Goal: Task Accomplishment & Management: Use online tool/utility

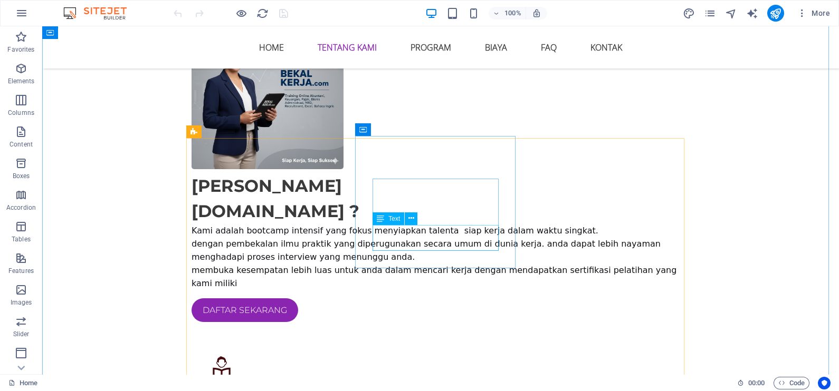
scroll to position [659, 0]
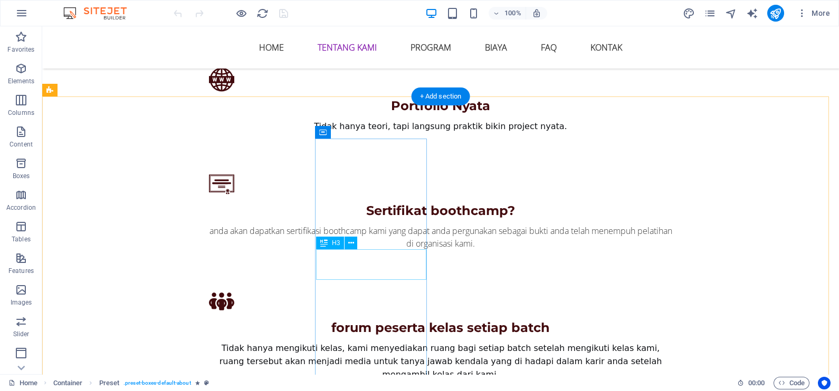
scroll to position [1121, 0]
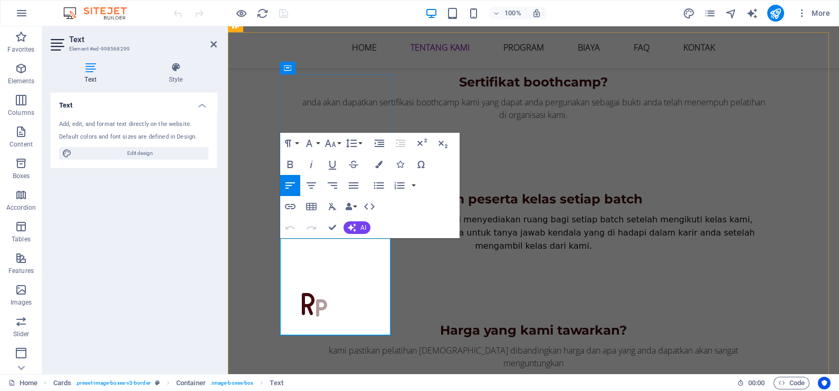
scroll to position [1253, 0]
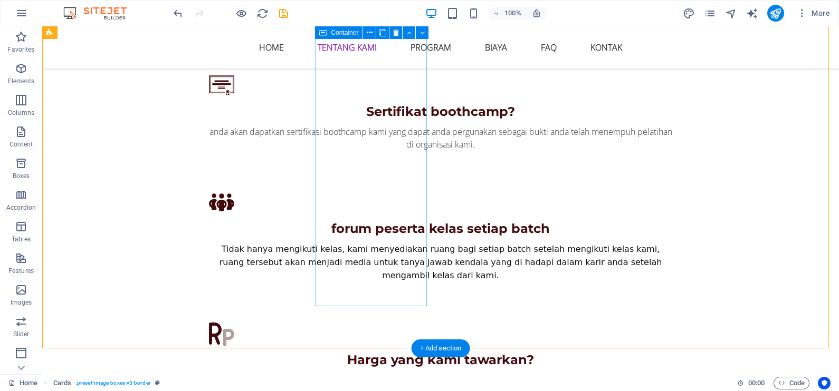
scroll to position [1121, 0]
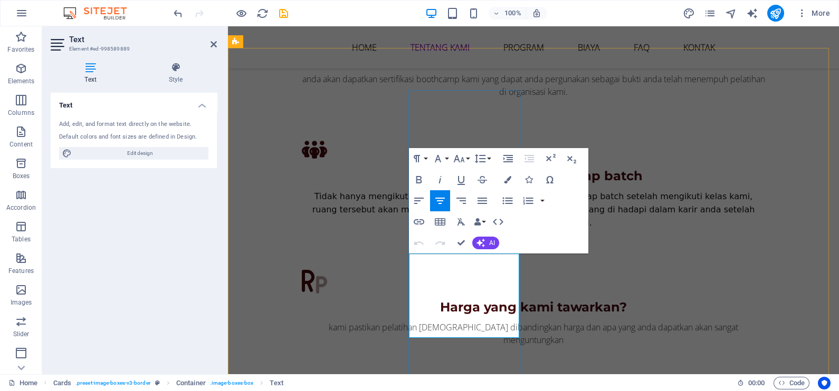
scroll to position [1253, 0]
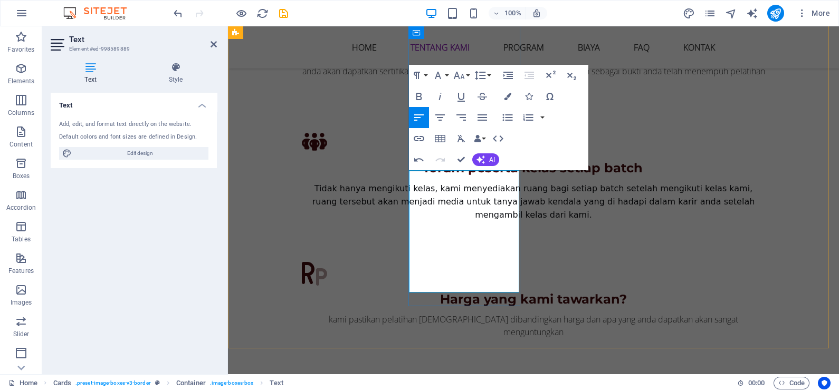
drag, startPoint x: 459, startPoint y: 218, endPoint x: 416, endPoint y: 211, distance: 43.8
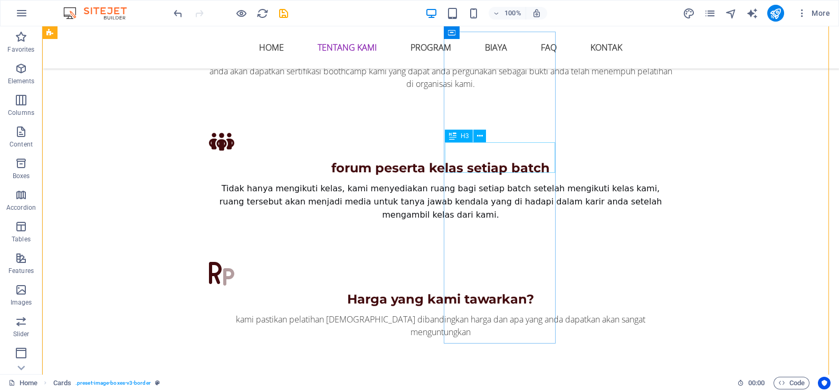
scroll to position [1121, 0]
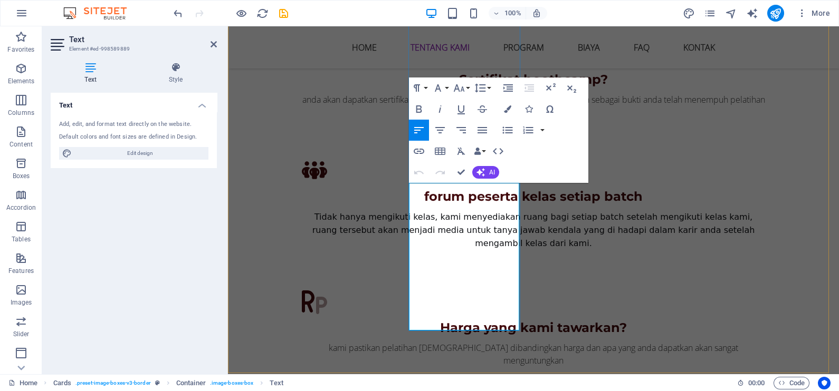
scroll to position [1253, 0]
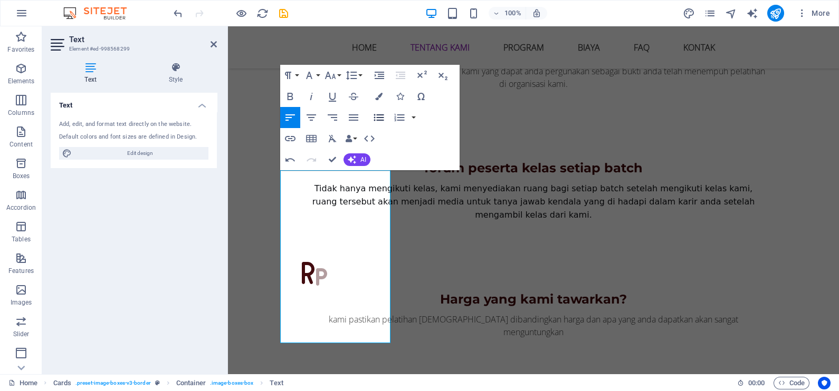
click at [377, 119] on icon "button" at bounding box center [378, 117] width 13 height 13
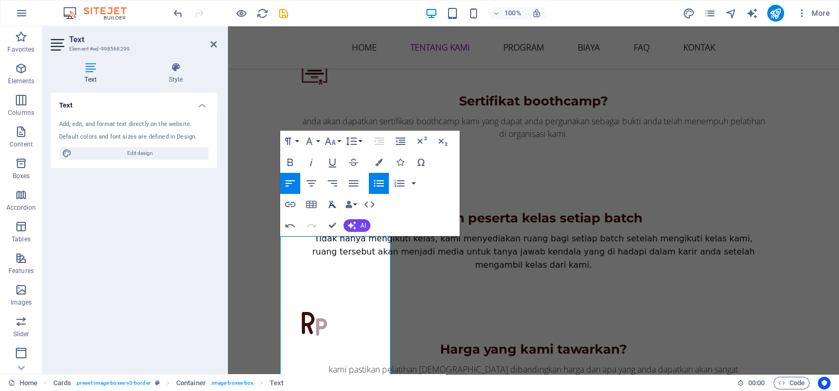
scroll to position [1187, 0]
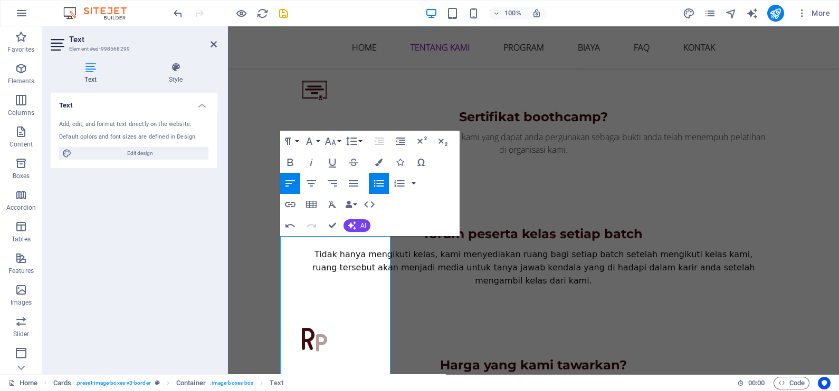
click at [376, 187] on icon "button" at bounding box center [378, 183] width 13 height 13
click at [380, 182] on icon "button" at bounding box center [378, 183] width 13 height 13
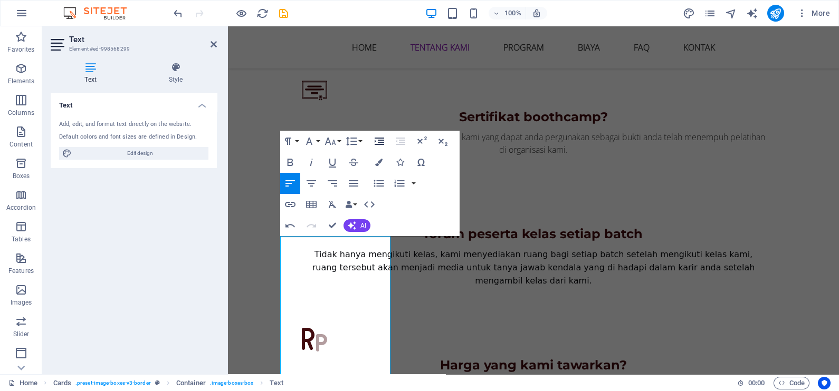
click at [380, 145] on icon "button" at bounding box center [378, 141] width 9 height 7
click at [399, 141] on icon "button" at bounding box center [400, 141] width 13 height 13
click at [380, 186] on icon "button" at bounding box center [379, 183] width 10 height 7
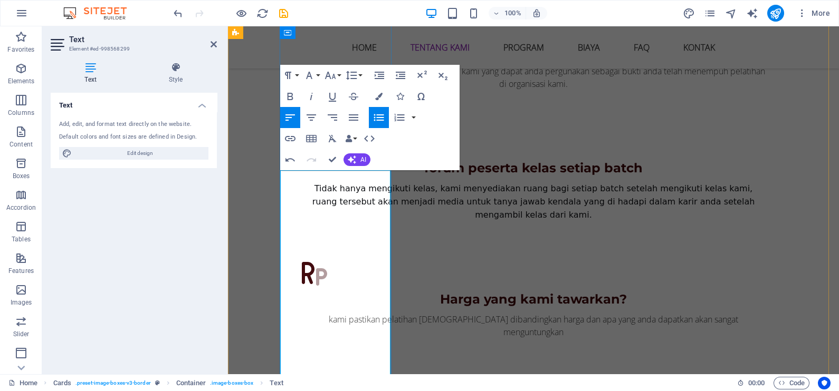
scroll to position [1265, 0]
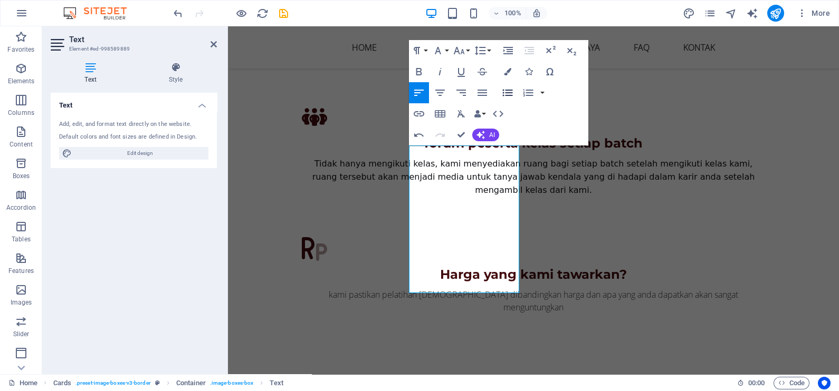
click at [506, 91] on icon "button" at bounding box center [507, 93] width 13 height 13
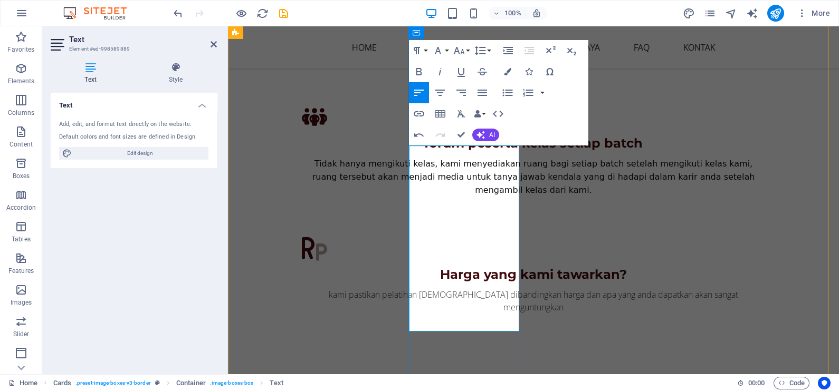
drag, startPoint x: 497, startPoint y: 231, endPoint x: 495, endPoint y: 271, distance: 40.6
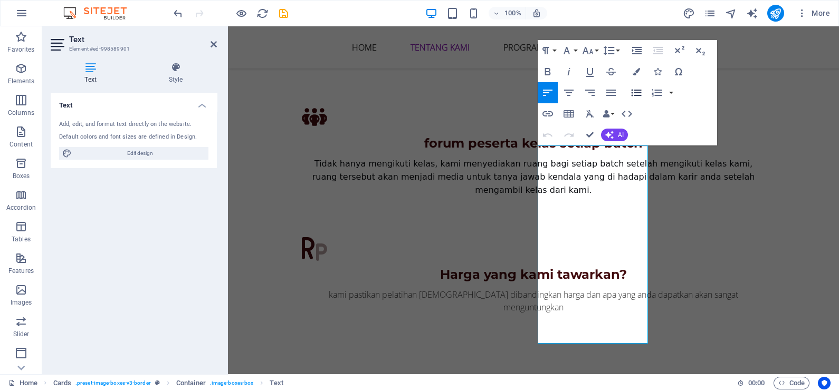
click at [636, 95] on icon "button" at bounding box center [636, 92] width 10 height 7
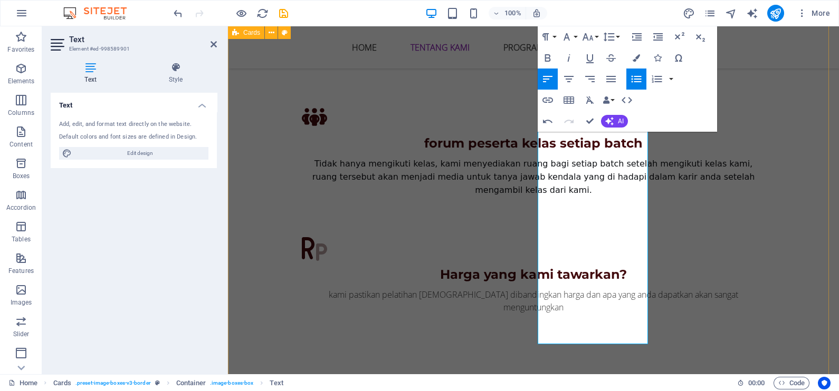
scroll to position [1409, 0]
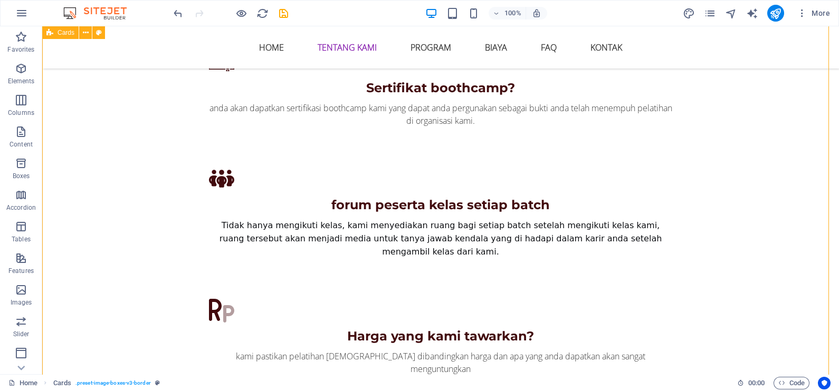
scroll to position [1212, 0]
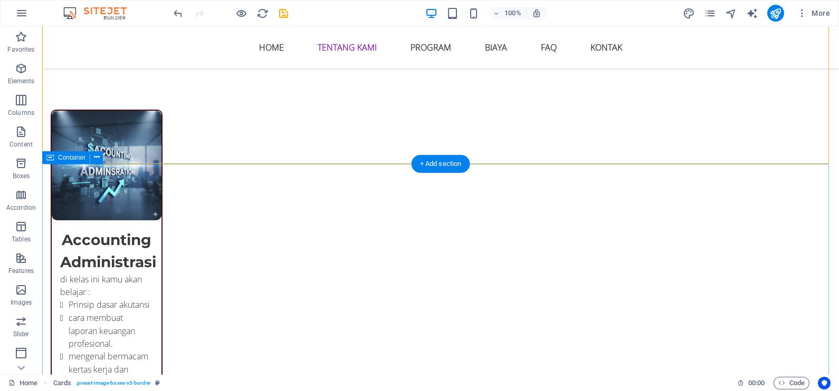
scroll to position [1673, 0]
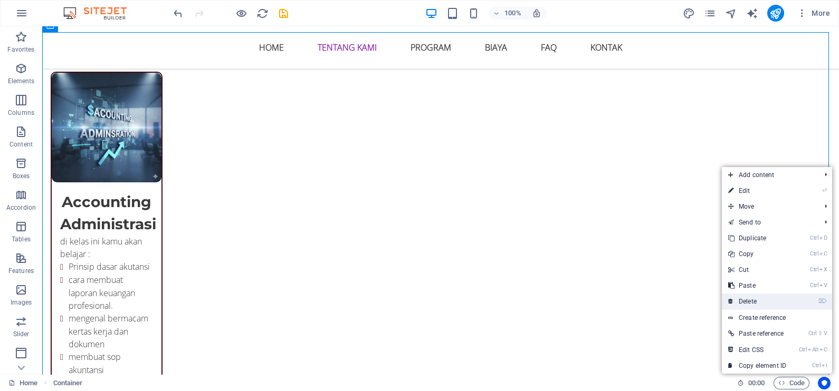
click at [763, 296] on link "⌦ Delete" at bounding box center [757, 302] width 71 height 16
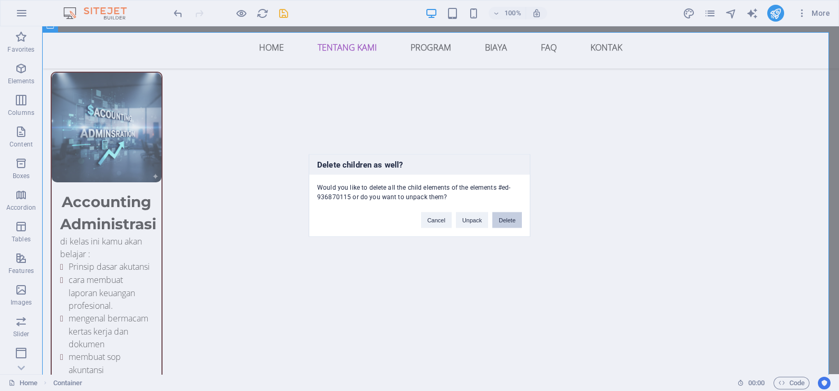
click at [499, 219] on button "Delete" at bounding box center [507, 221] width 30 height 16
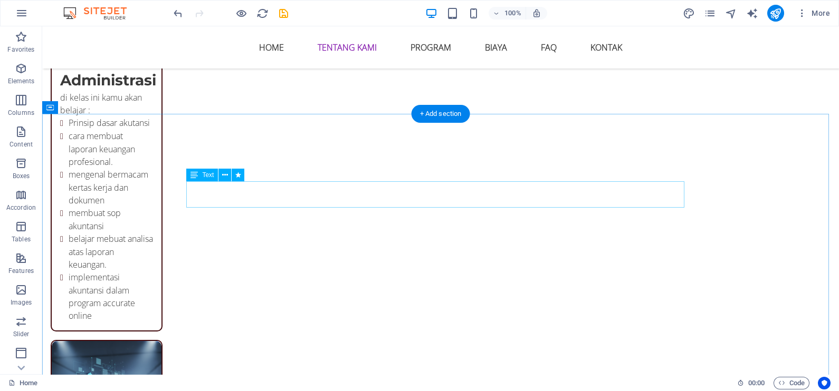
scroll to position [1871, 0]
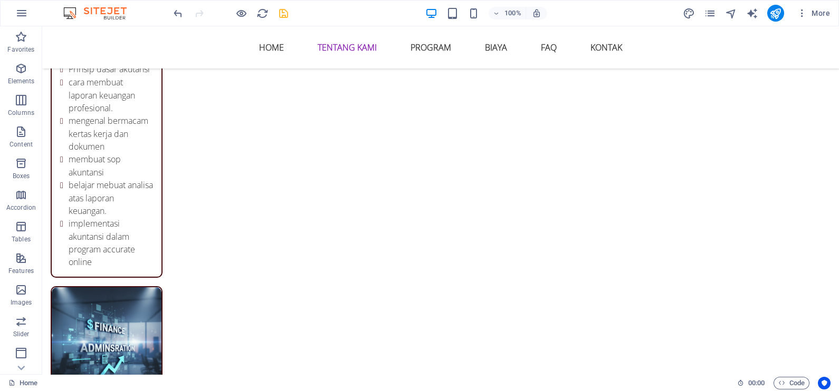
click at [280, 13] on icon "save" at bounding box center [283, 13] width 12 height 12
checkbox input "false"
click at [240, 12] on icon "button" at bounding box center [241, 13] width 12 height 12
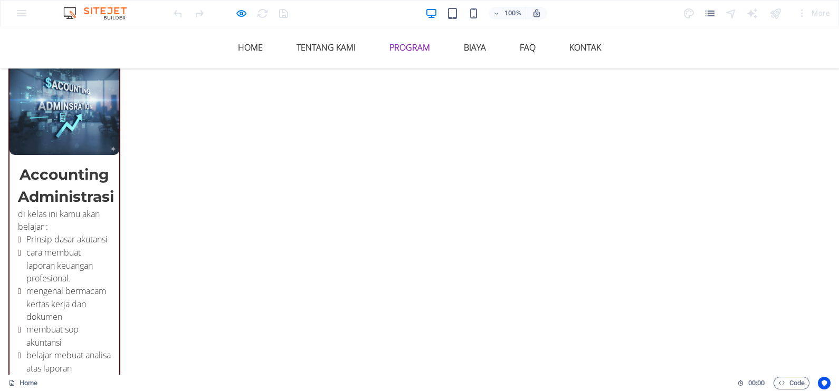
scroll to position [1805, 0]
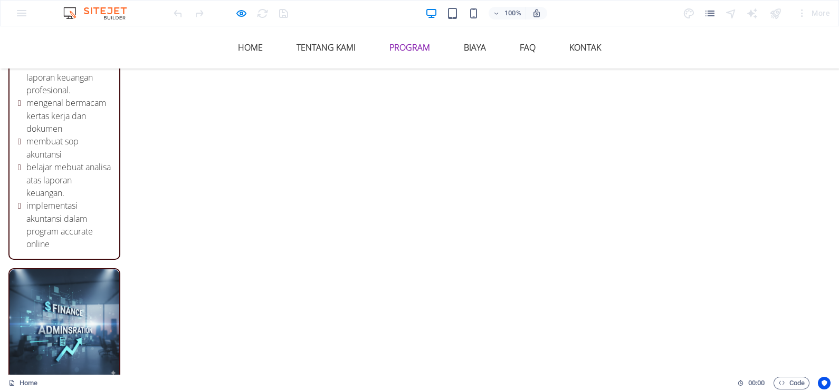
scroll to position [1937, 0]
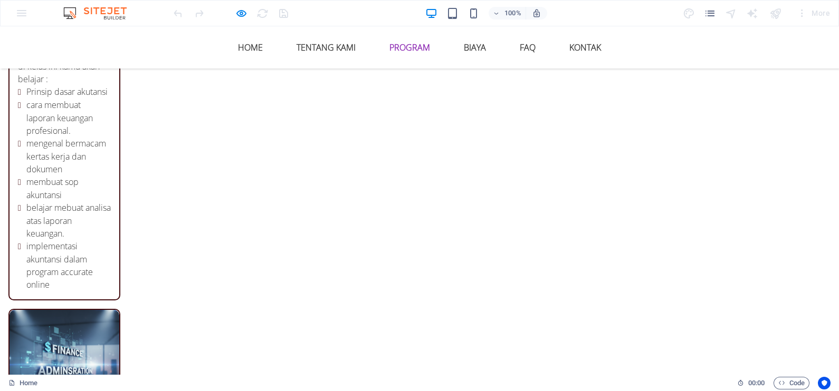
scroll to position [1805, 0]
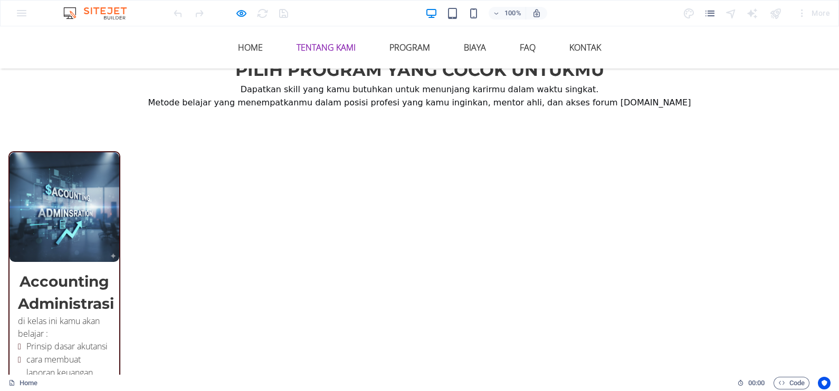
scroll to position [1475, 0]
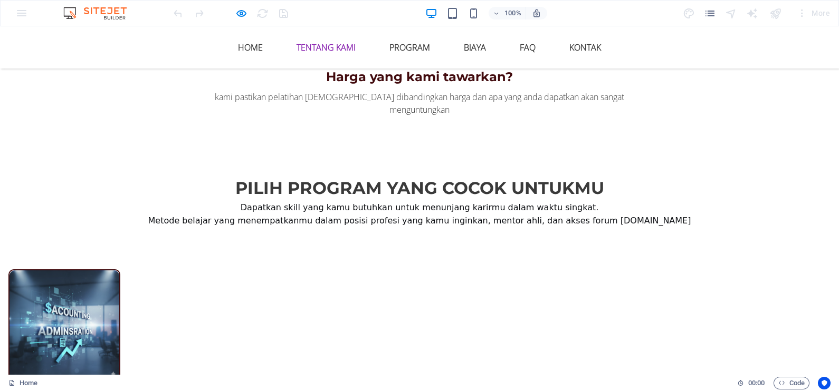
click at [481, 17] on div "100%" at bounding box center [486, 13] width 122 height 17
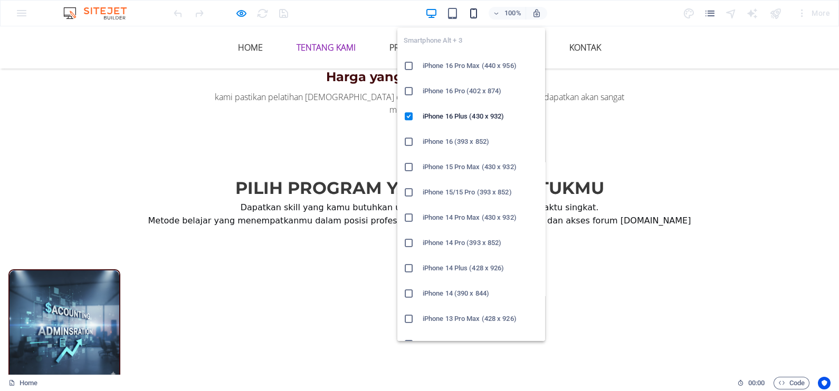
click at [475, 16] on icon "button" at bounding box center [473, 13] width 12 height 12
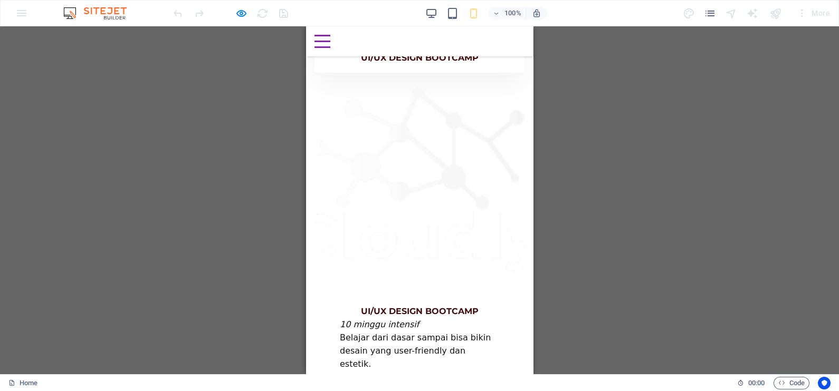
scroll to position [3492, 0]
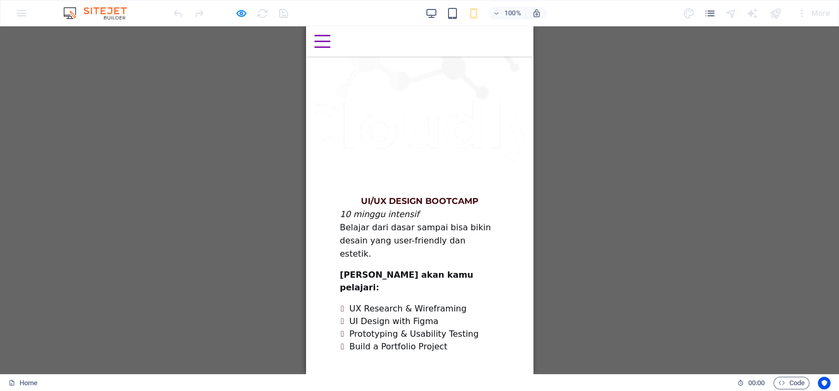
scroll to position [3624, 0]
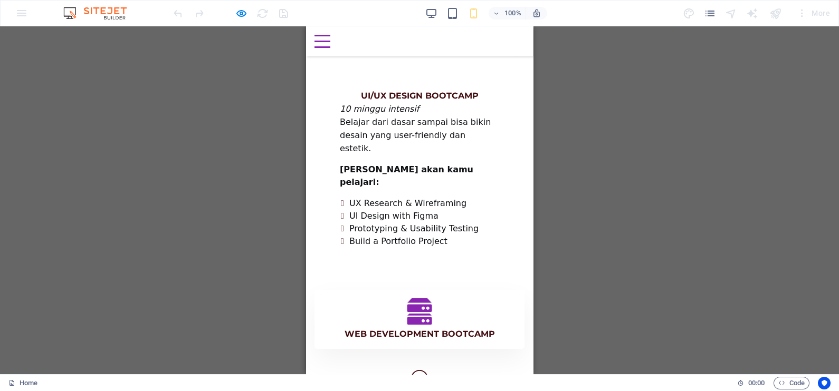
click at [399, 299] on icon "Trigger 2" at bounding box center [419, 312] width 53 height 26
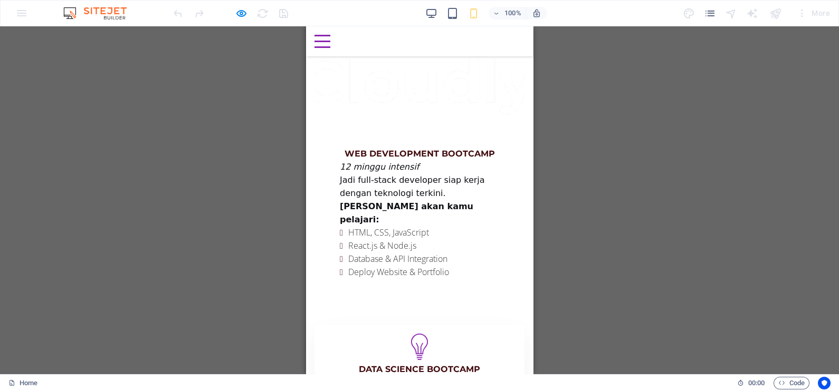
click at [399, 334] on icon "Trigger 3" at bounding box center [419, 347] width 53 height 26
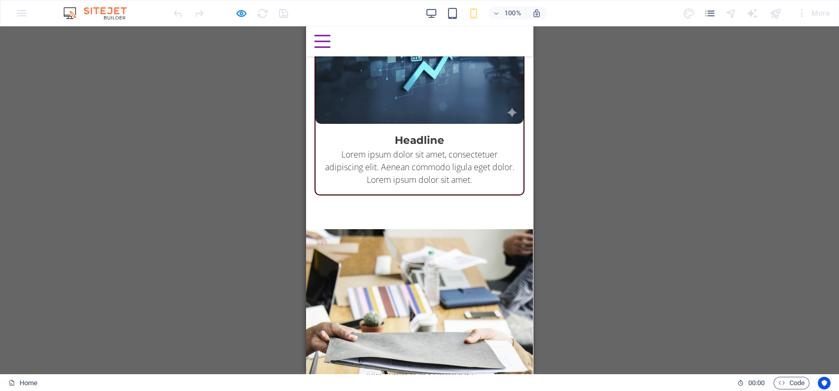
scroll to position [2967, 0]
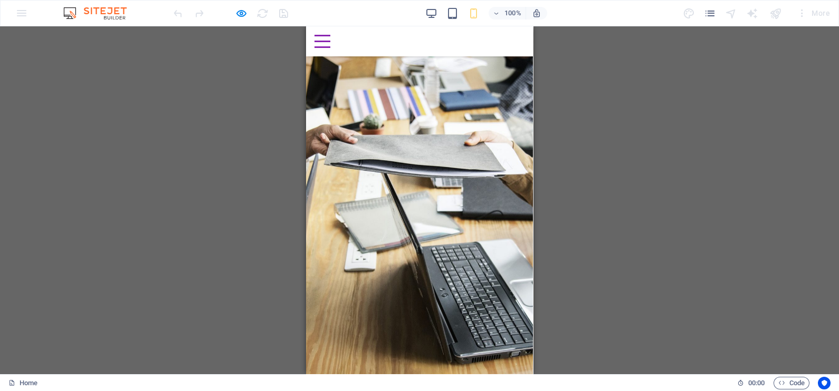
click at [330, 42] on div "Menu" at bounding box center [322, 41] width 16 height 13
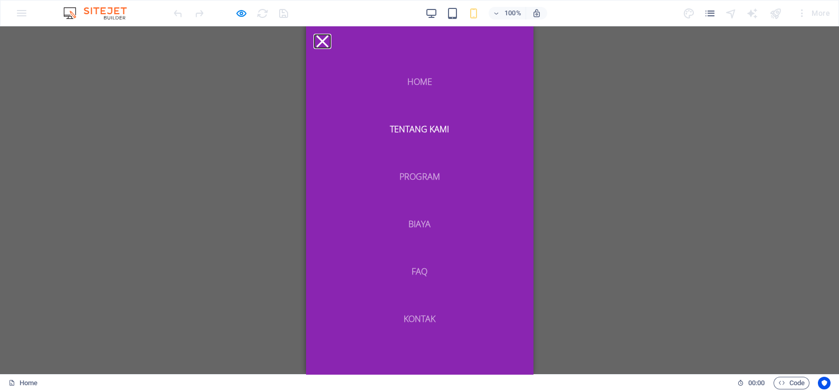
click at [328, 35] on button "Menu" at bounding box center [322, 41] width 12 height 12
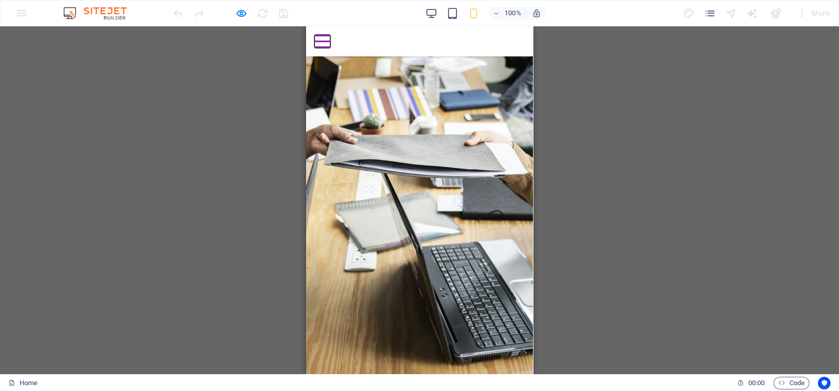
click at [330, 35] on button "Menu" at bounding box center [322, 36] width 16 height 2
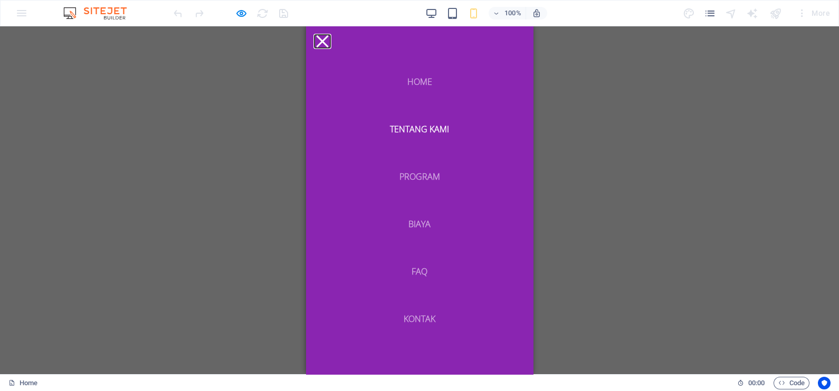
scroll to position [3020, 0]
click at [405, 177] on link "Program" at bounding box center [419, 176] width 57 height 25
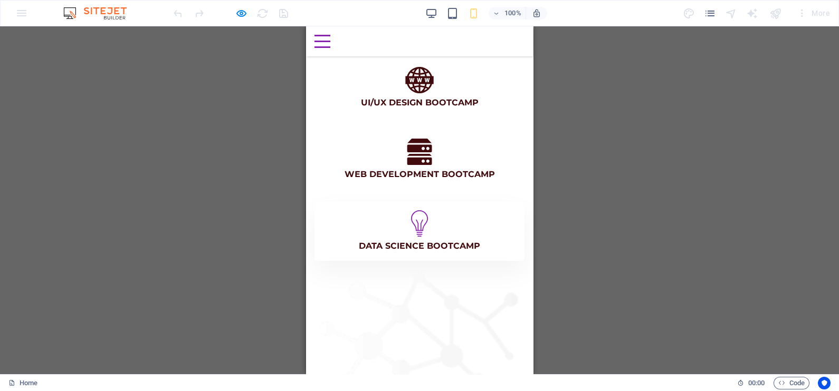
scroll to position [3383, 0]
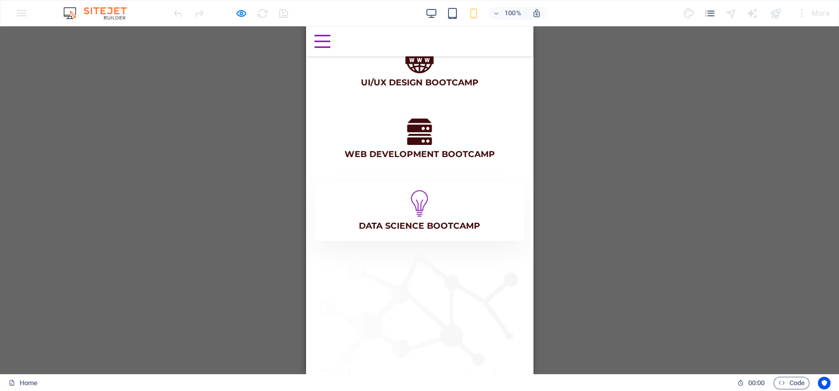
click at [330, 37] on div "Menu" at bounding box center [322, 41] width 16 height 13
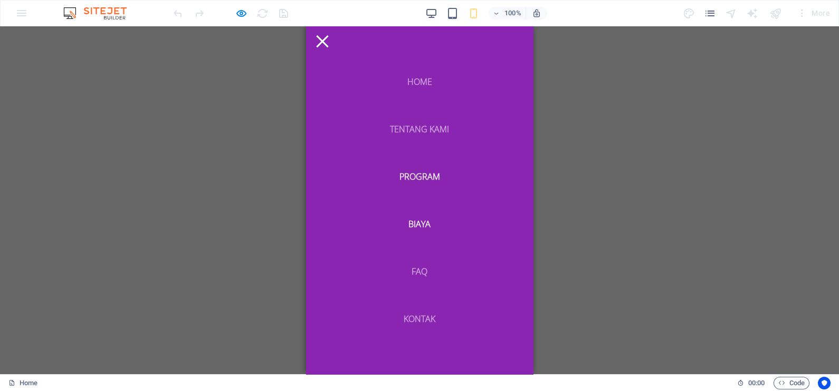
click at [404, 216] on link "Biaya" at bounding box center [419, 224] width 39 height 25
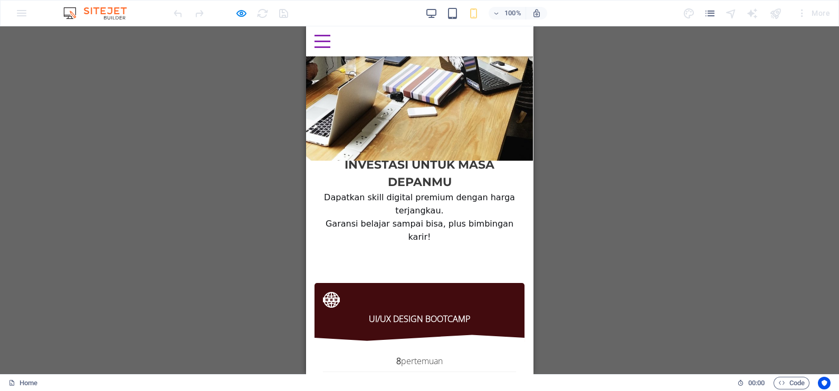
scroll to position [4212, 0]
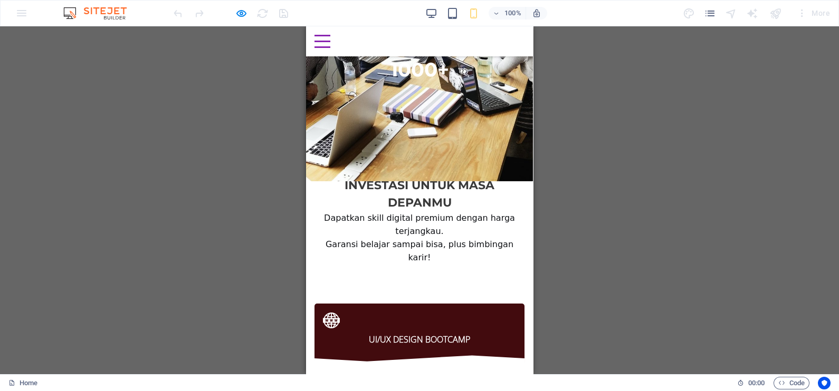
click at [330, 45] on div "Menu" at bounding box center [322, 41] width 16 height 13
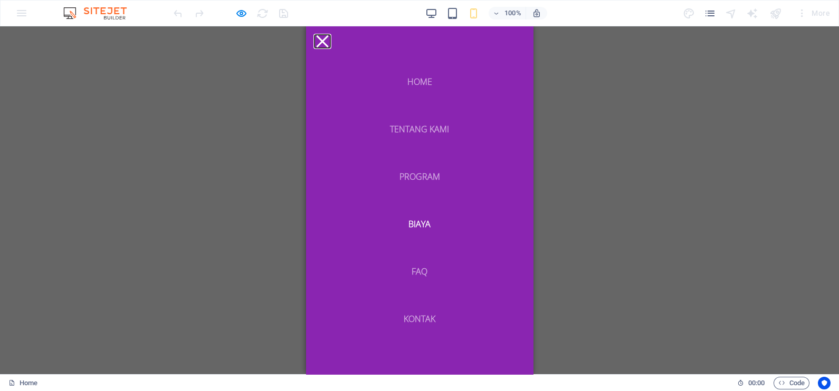
click at [328, 37] on button "Menu" at bounding box center [322, 41] width 12 height 12
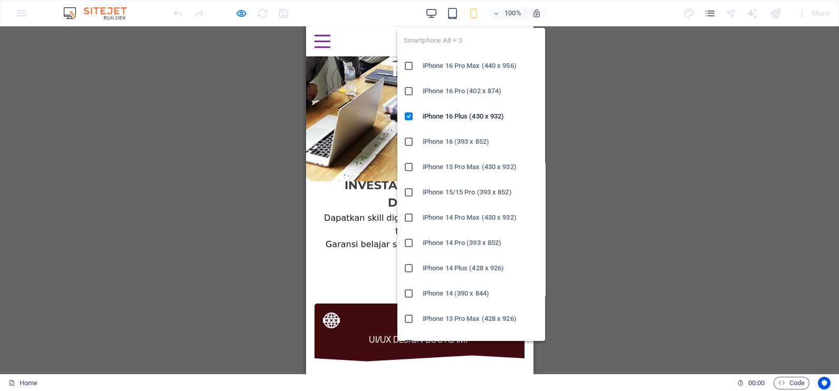
click at [477, 12] on icon "button" at bounding box center [473, 13] width 12 height 12
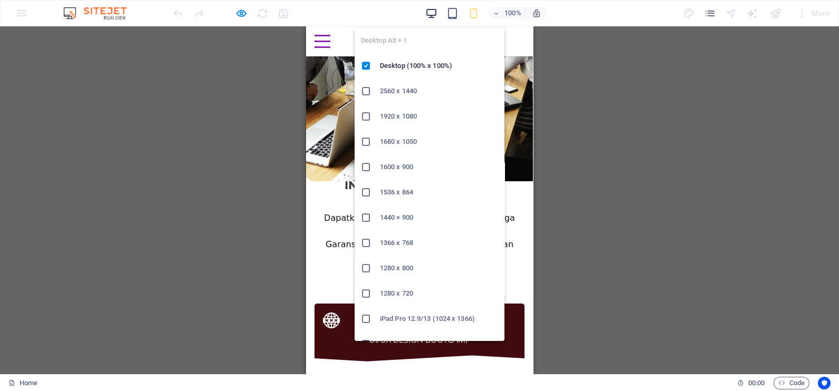
click at [431, 13] on icon "button" at bounding box center [431, 13] width 12 height 12
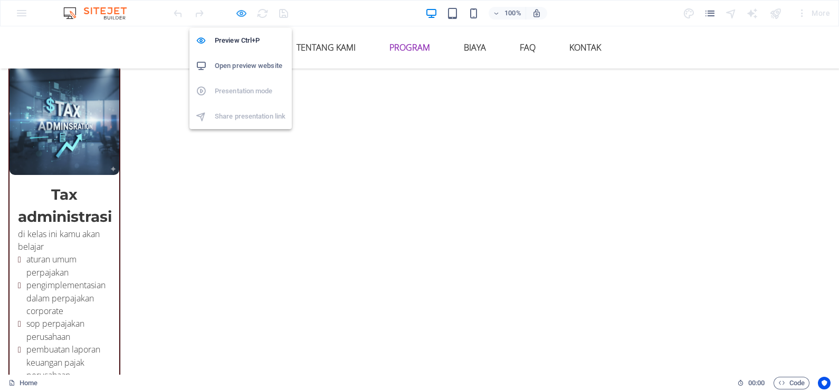
click at [240, 11] on icon "button" at bounding box center [241, 13] width 12 height 12
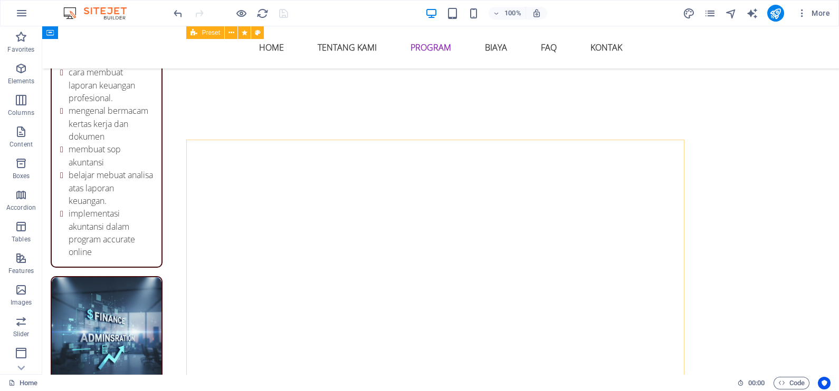
scroll to position [1843, 0]
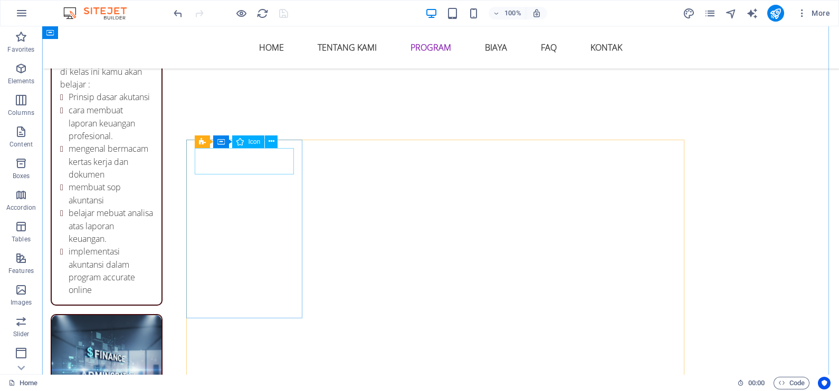
select select "xMidYMid"
select select "px"
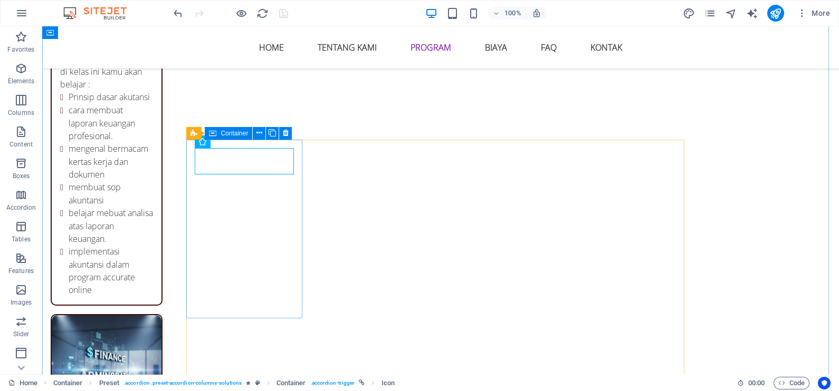
click at [231, 132] on span "Container" at bounding box center [233, 133] width 27 height 6
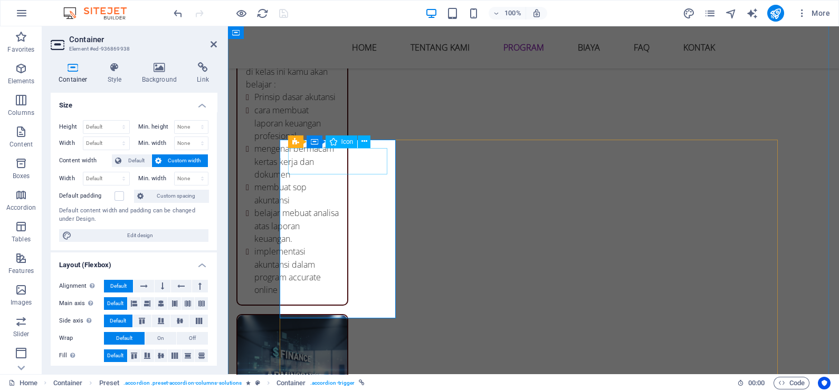
select select "xMidYMid"
select select "px"
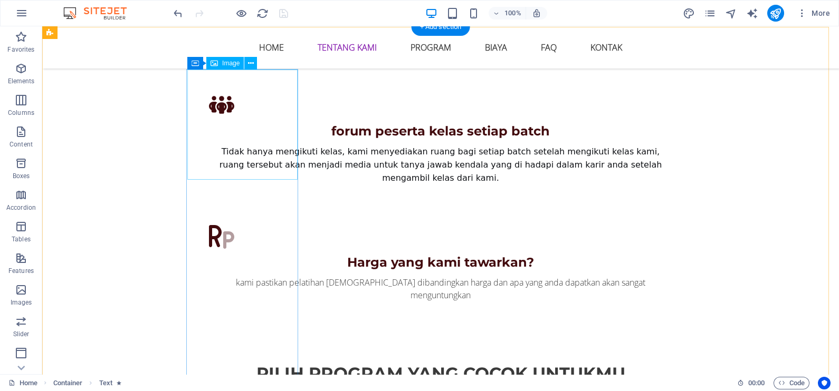
scroll to position [1184, 0]
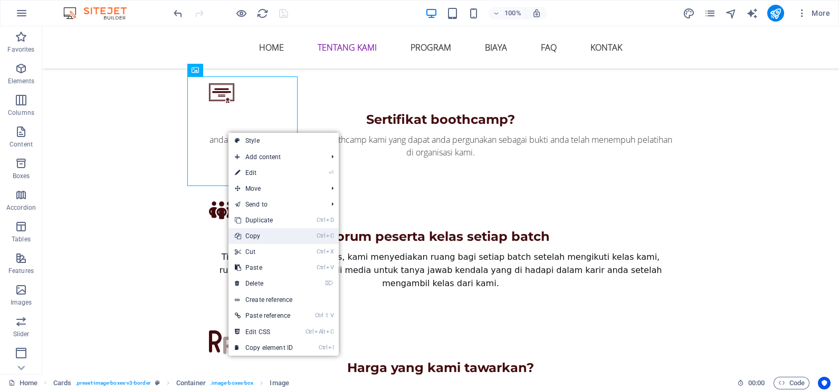
click at [269, 234] on link "Ctrl C Copy" at bounding box center [263, 236] width 71 height 16
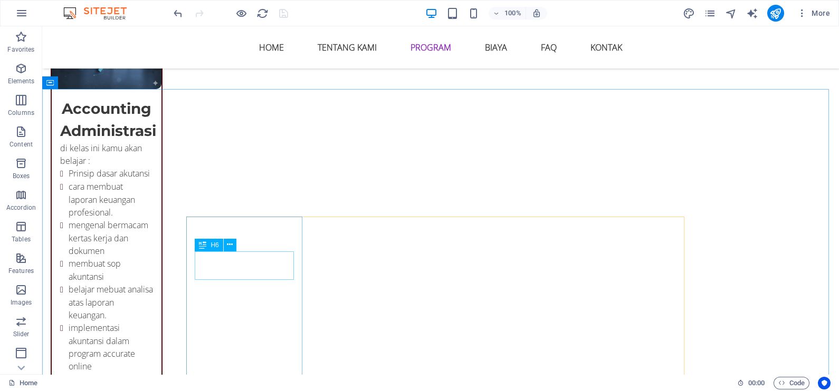
scroll to position [1777, 0]
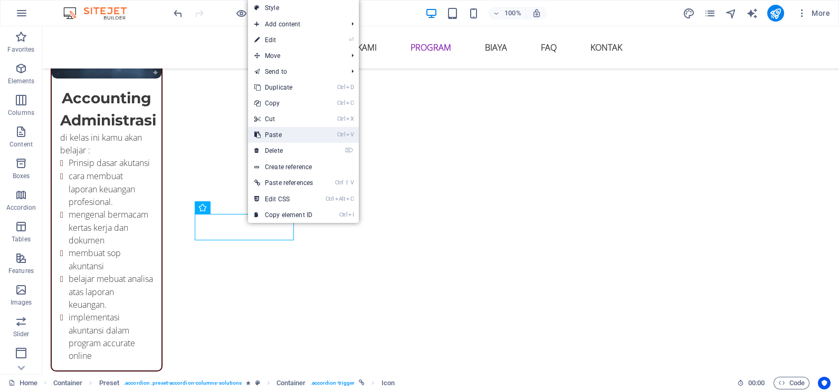
click at [277, 135] on link "Ctrl V Paste" at bounding box center [283, 135] width 71 height 16
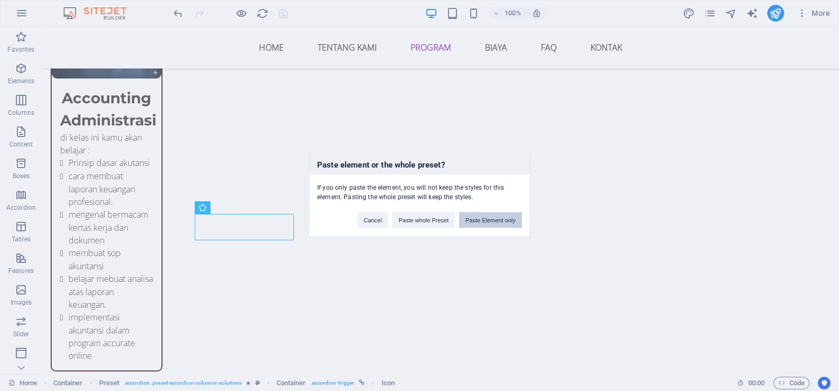
click at [470, 218] on button "Paste Element only" at bounding box center [490, 221] width 63 height 16
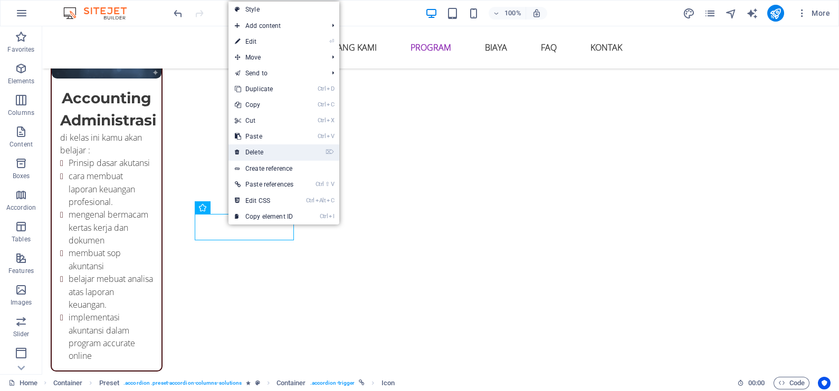
click at [266, 148] on link "⌦ Delete" at bounding box center [263, 153] width 71 height 16
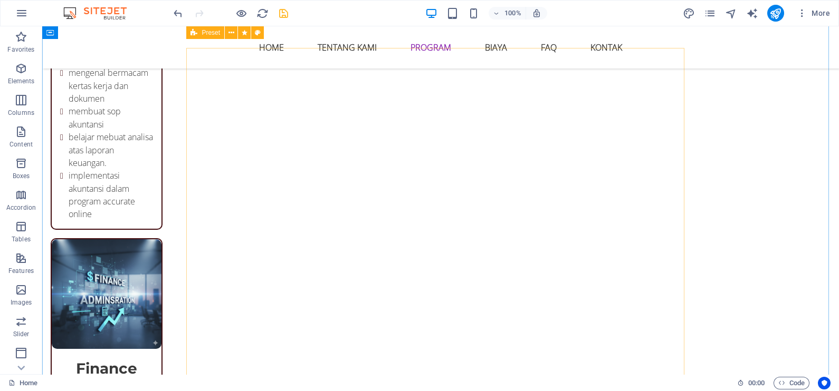
scroll to position [1843, 0]
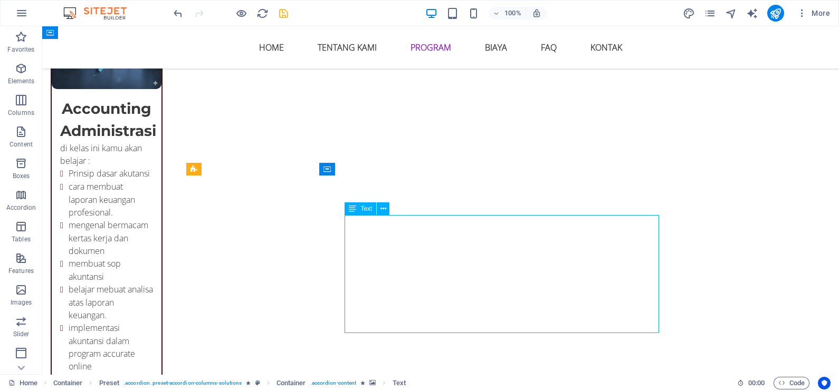
scroll to position [1711, 0]
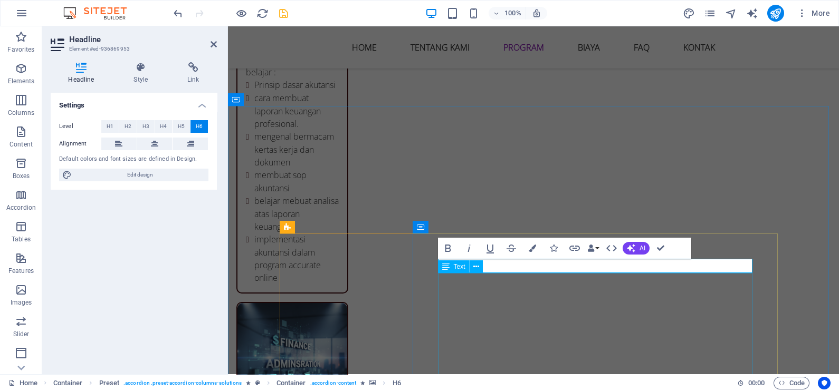
scroll to position [1909, 0]
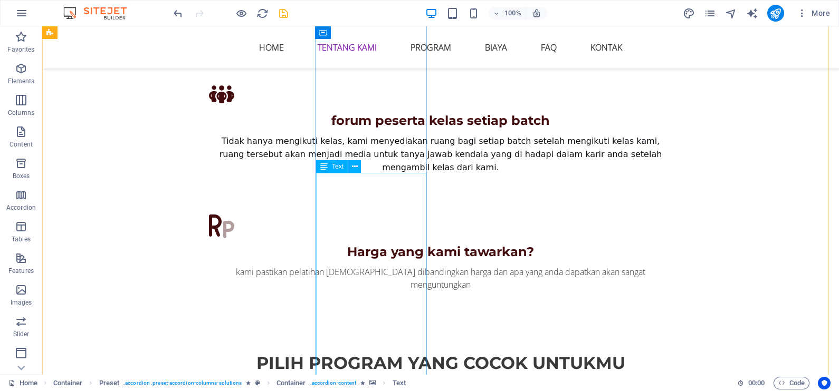
scroll to position [1250, 0]
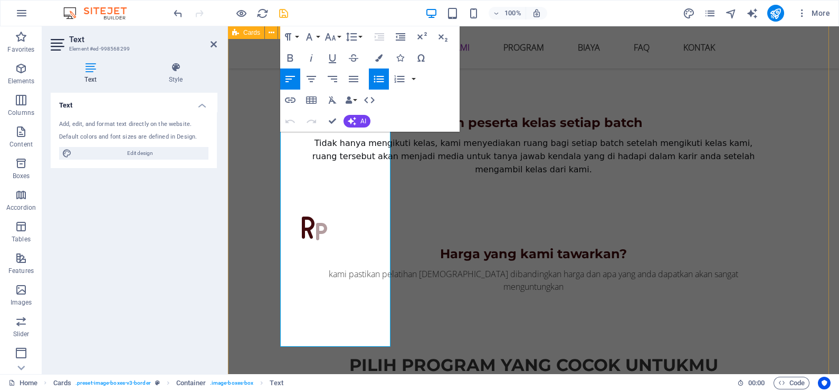
scroll to position [1316, 0]
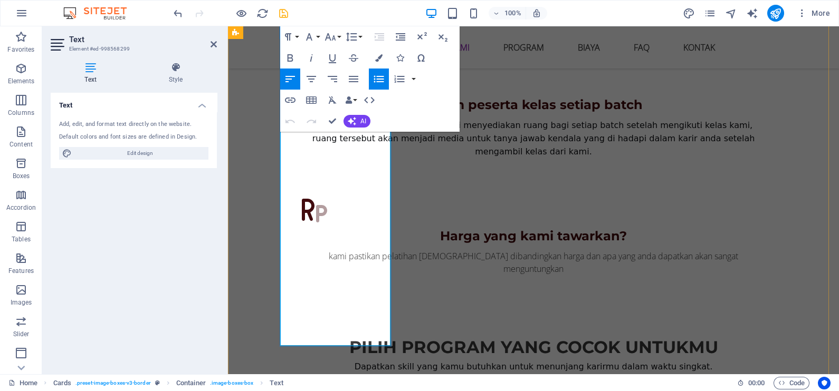
copy ul "Prinsip dasar akutansi cara membuat laporan keuangan profesional. mengenal berm…"
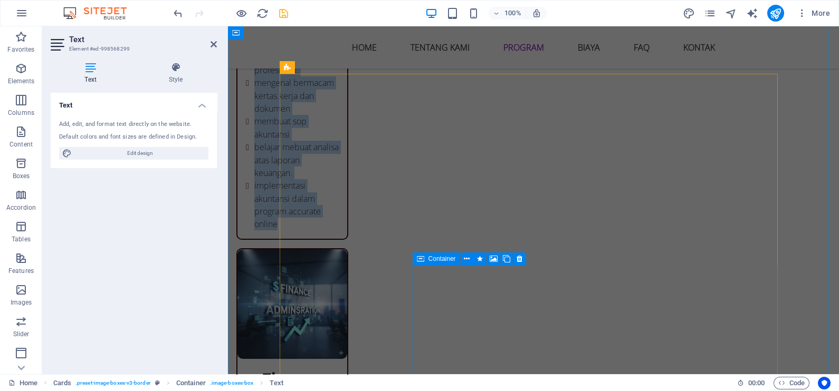
scroll to position [1909, 0]
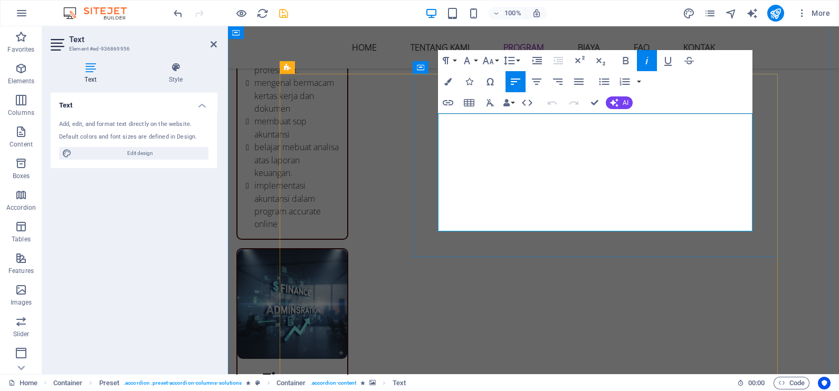
drag, startPoint x: 538, startPoint y: 215, endPoint x: 438, endPoint y: 179, distance: 105.9
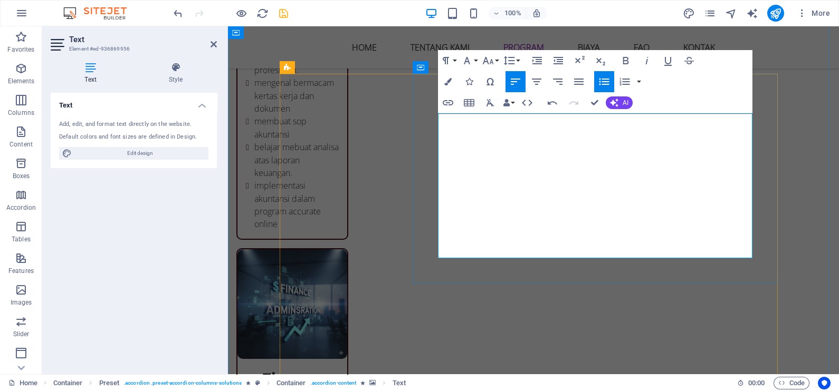
drag, startPoint x: 448, startPoint y: 119, endPoint x: 448, endPoint y: 129, distance: 10.5
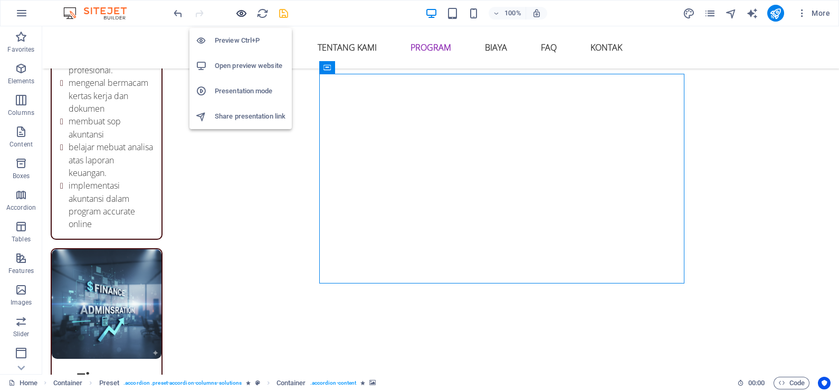
click at [245, 14] on icon "button" at bounding box center [241, 13] width 12 height 12
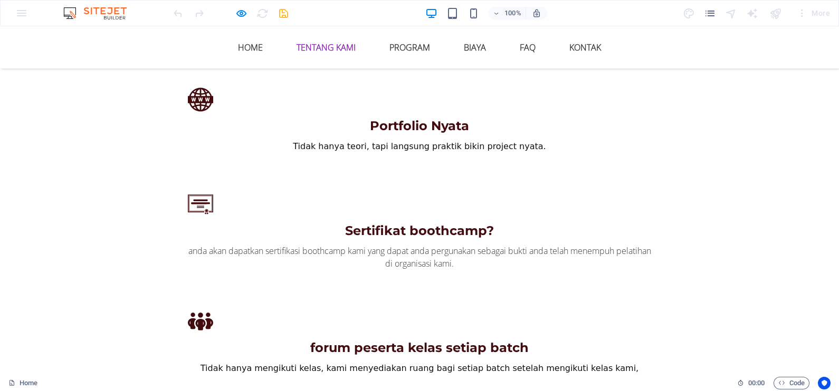
scroll to position [1118, 0]
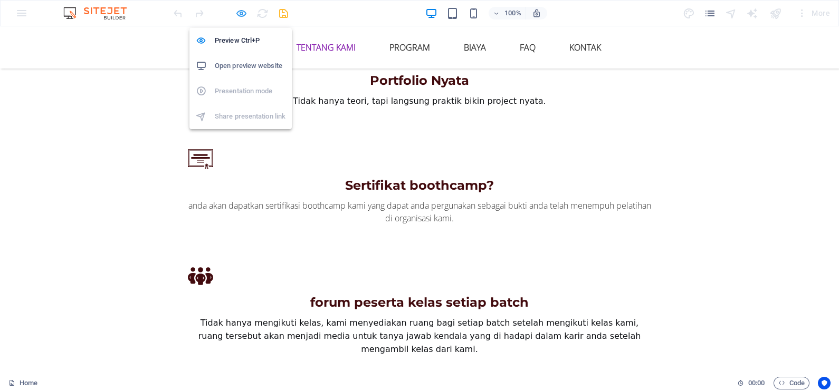
click at [241, 17] on icon "button" at bounding box center [241, 13] width 12 height 12
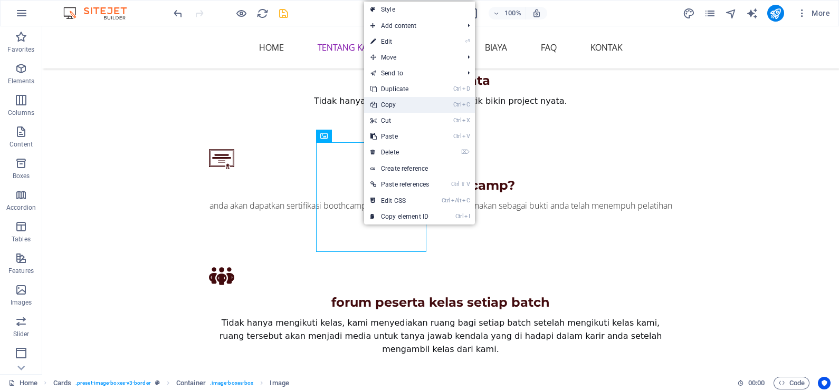
click at [409, 106] on link "Ctrl C Copy" at bounding box center [399, 105] width 71 height 16
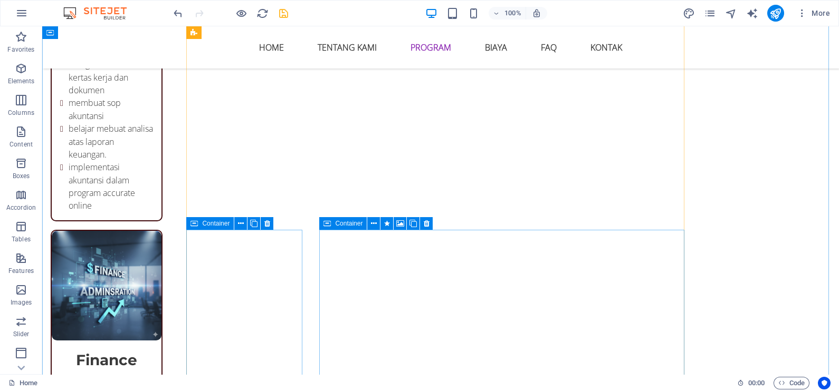
scroll to position [1975, 0]
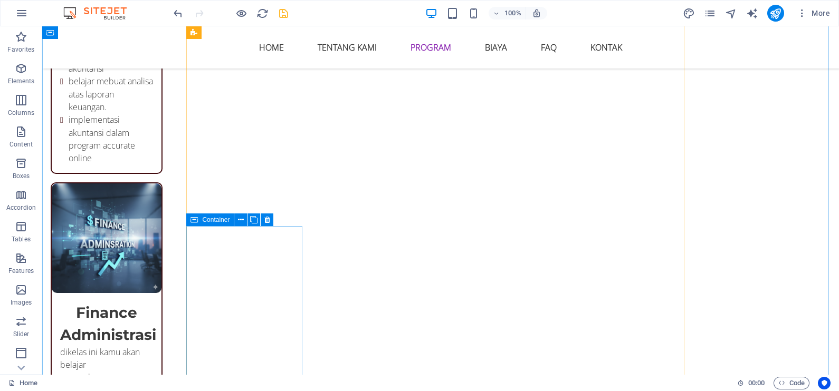
click at [214, 223] on span "Container" at bounding box center [215, 220] width 27 height 6
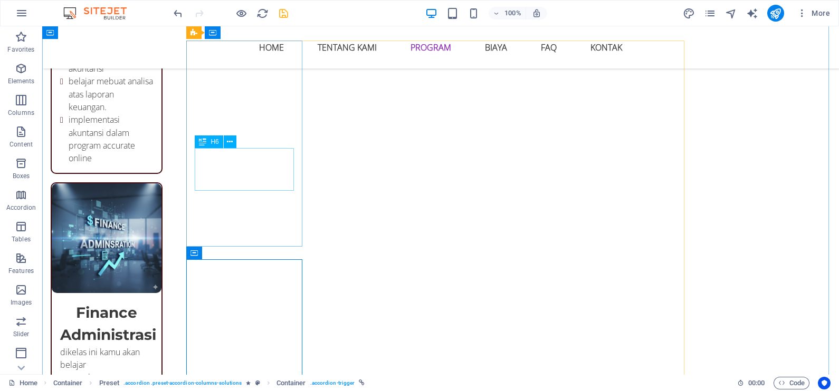
scroll to position [1711, 0]
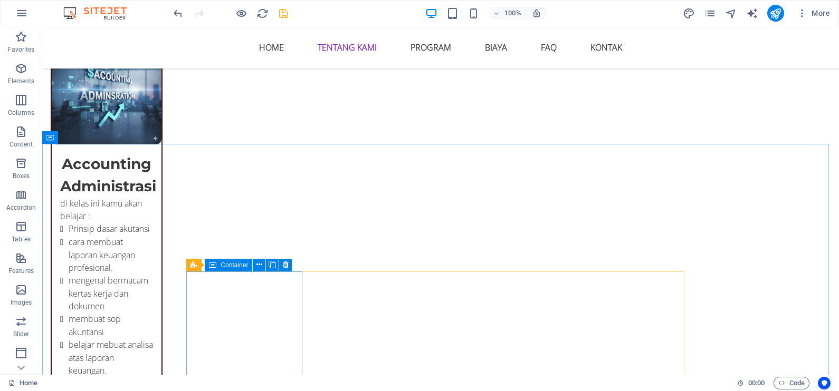
click at [230, 264] on span "Container" at bounding box center [233, 265] width 27 height 6
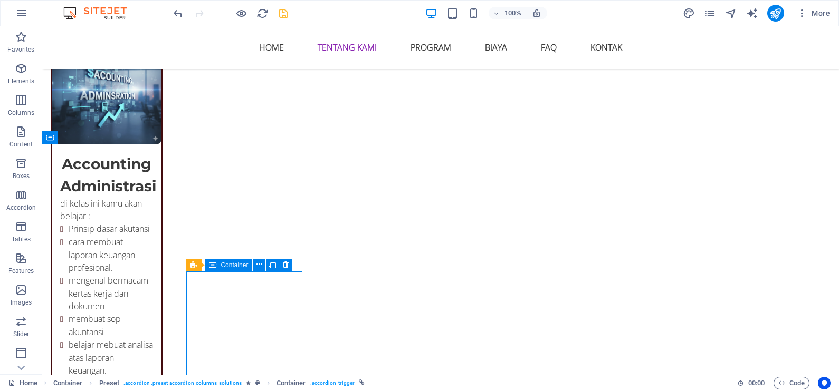
click at [230, 264] on span "Container" at bounding box center [233, 265] width 27 height 6
click at [199, 263] on div "Preset" at bounding box center [205, 265] width 38 height 13
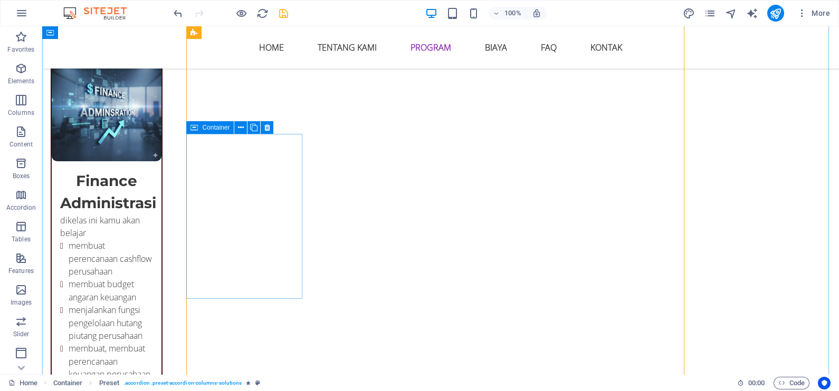
scroll to position [1843, 0]
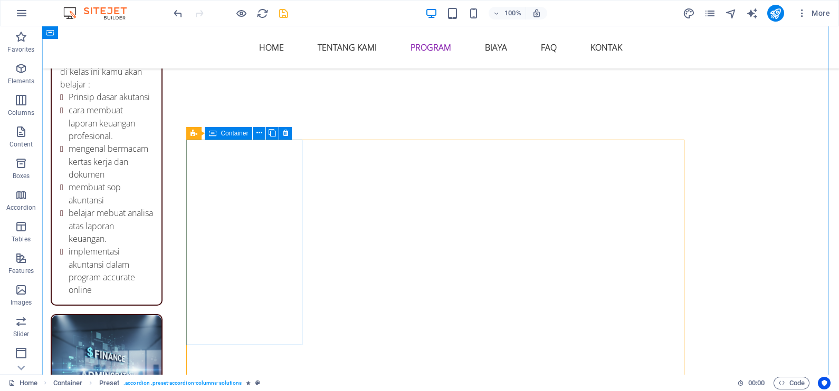
click at [232, 136] on span "Container" at bounding box center [233, 133] width 27 height 6
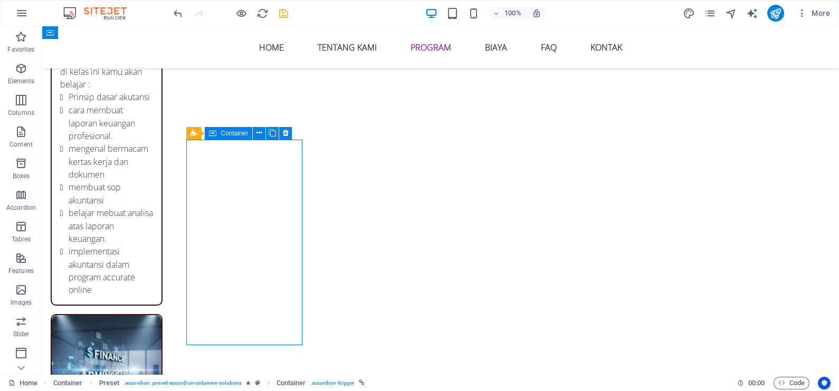
click at [233, 135] on span "Container" at bounding box center [233, 133] width 27 height 6
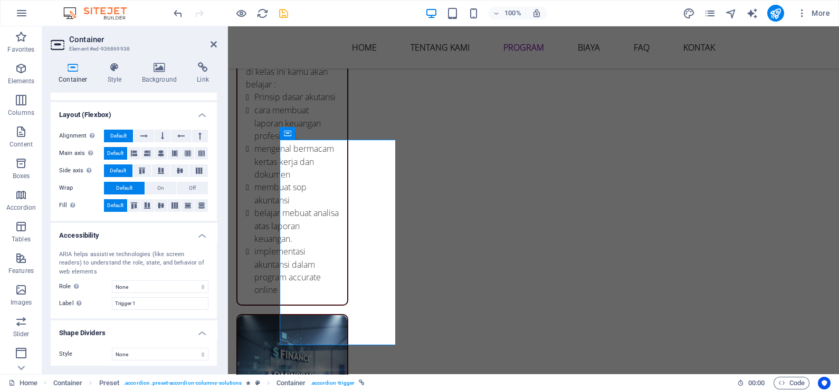
scroll to position [152, 0]
click at [116, 79] on h4 "Style" at bounding box center [117, 73] width 34 height 22
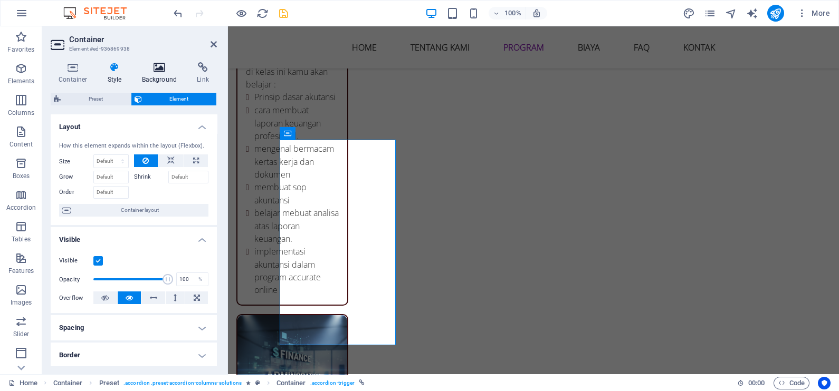
click at [161, 75] on h4 "Background" at bounding box center [161, 73] width 55 height 22
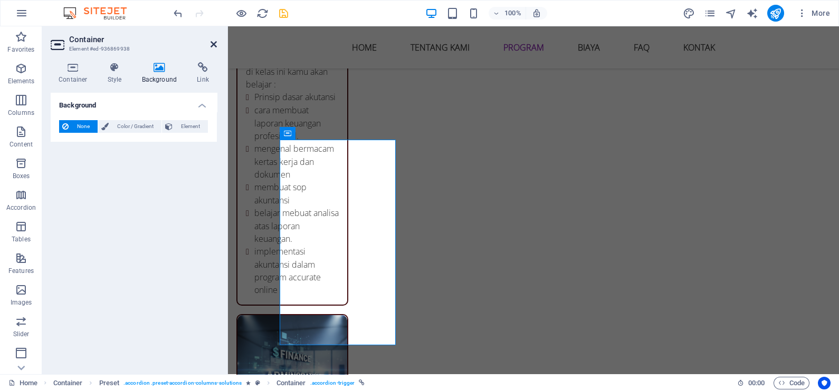
click at [214, 45] on icon at bounding box center [213, 44] width 6 height 8
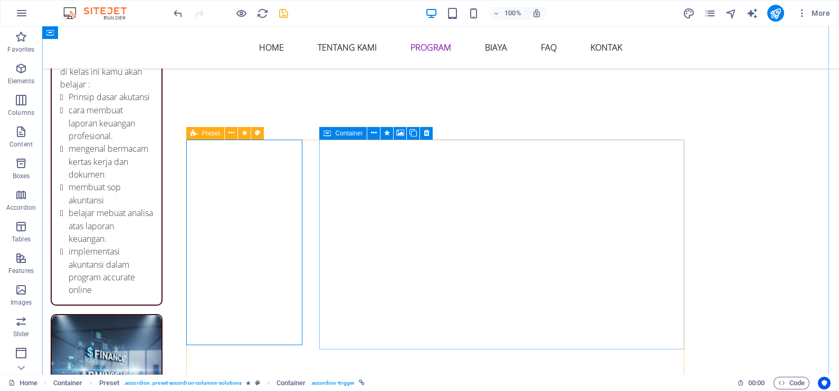
click at [193, 132] on icon at bounding box center [193, 133] width 7 height 13
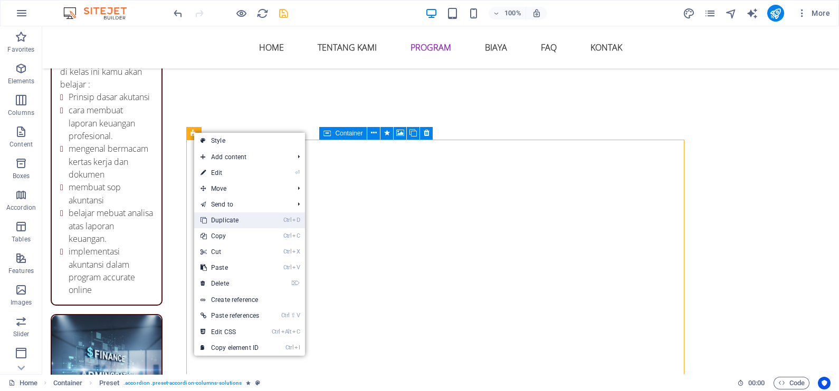
click at [240, 220] on link "Ctrl D Duplicate" at bounding box center [229, 221] width 71 height 16
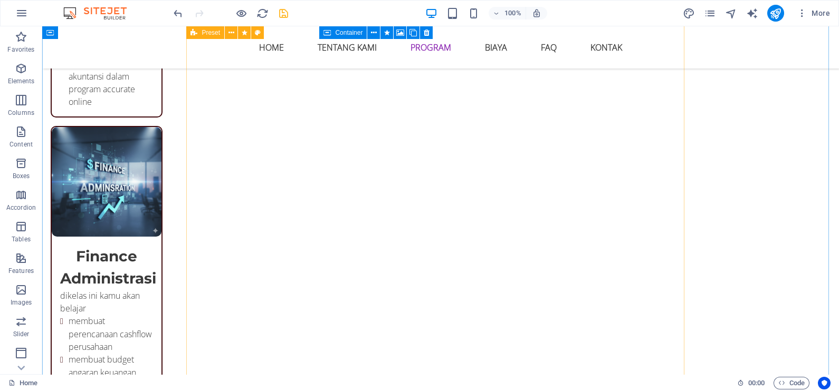
scroll to position [1909, 0]
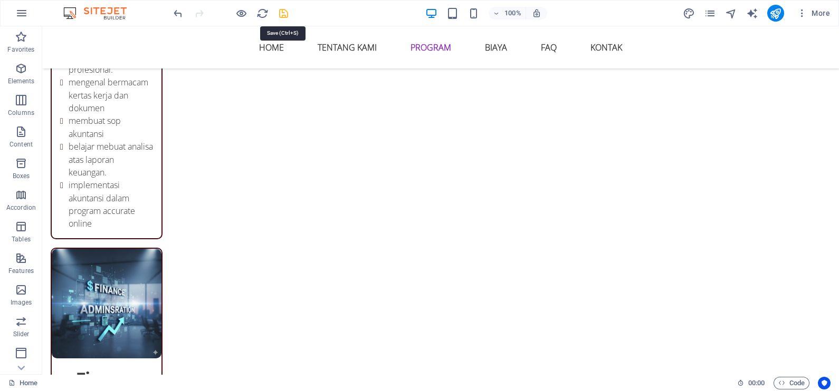
click at [280, 16] on icon "save" at bounding box center [283, 13] width 12 height 12
checkbox input "false"
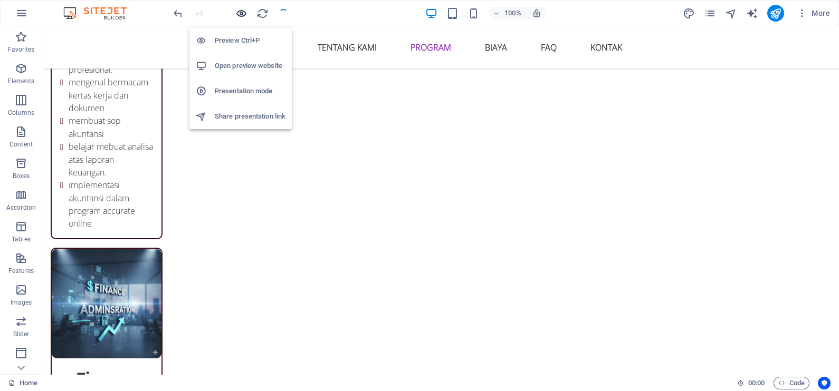
click at [243, 13] on icon "button" at bounding box center [241, 13] width 12 height 12
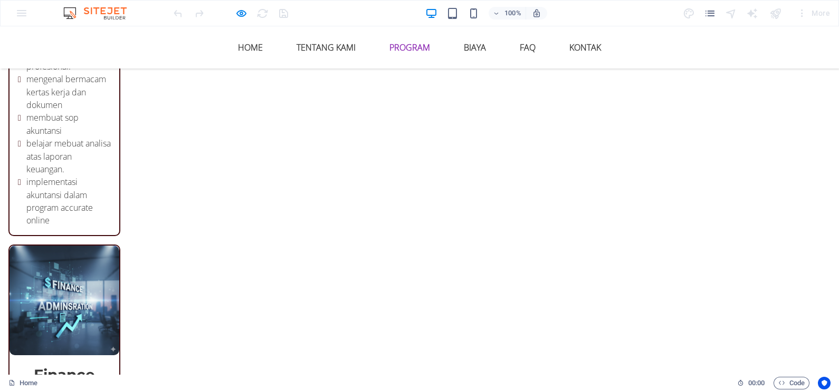
scroll to position [1843, 0]
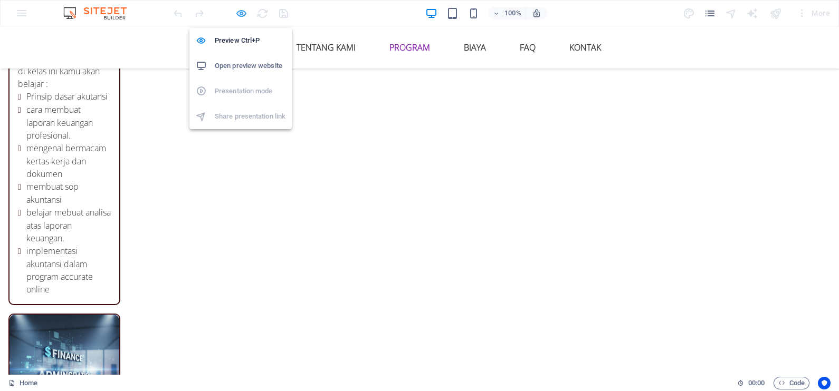
click at [243, 17] on icon "button" at bounding box center [241, 13] width 12 height 12
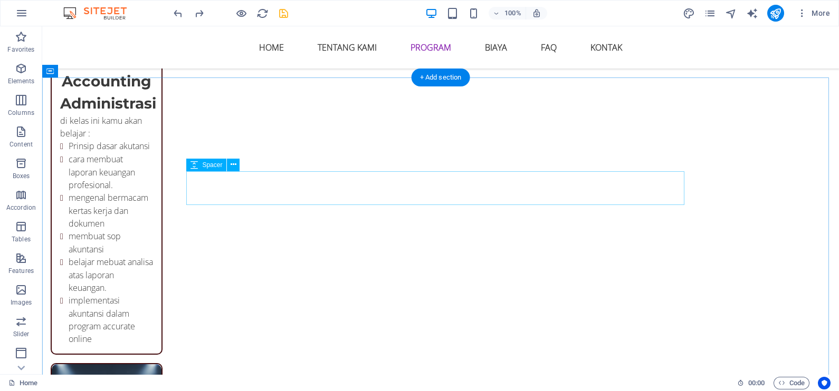
scroll to position [1778, 0]
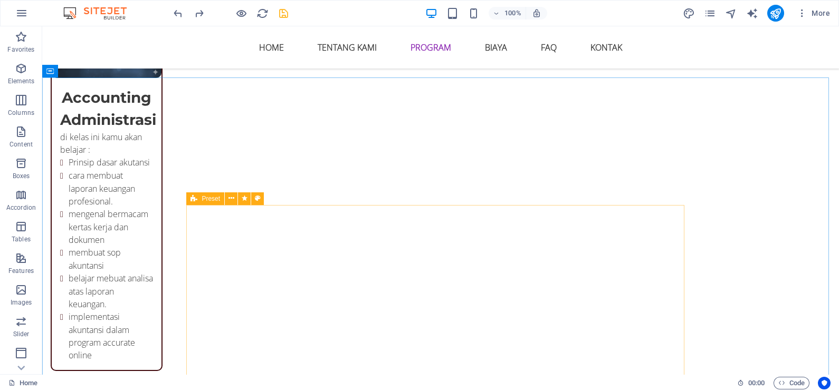
click at [201, 198] on span "Preset" at bounding box center [210, 199] width 18 height 6
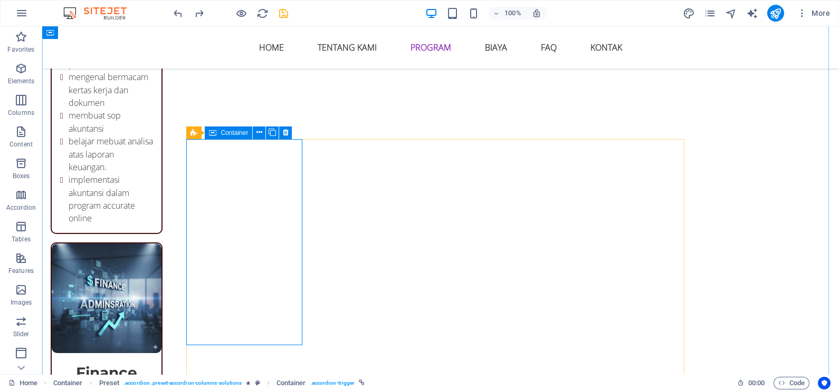
scroll to position [1975, 0]
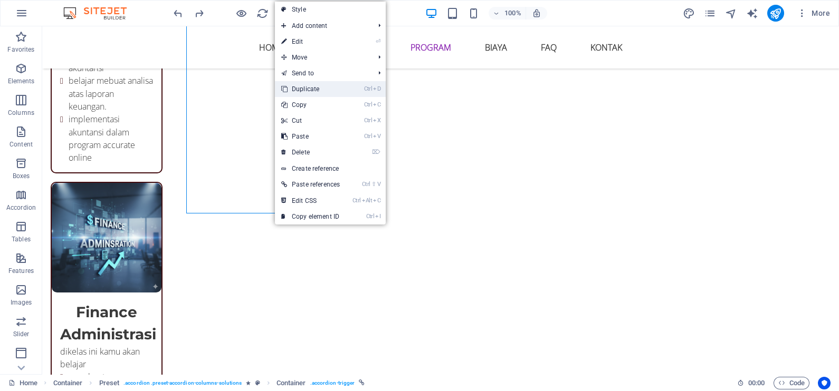
click at [320, 90] on link "Ctrl D Duplicate" at bounding box center [310, 89] width 71 height 16
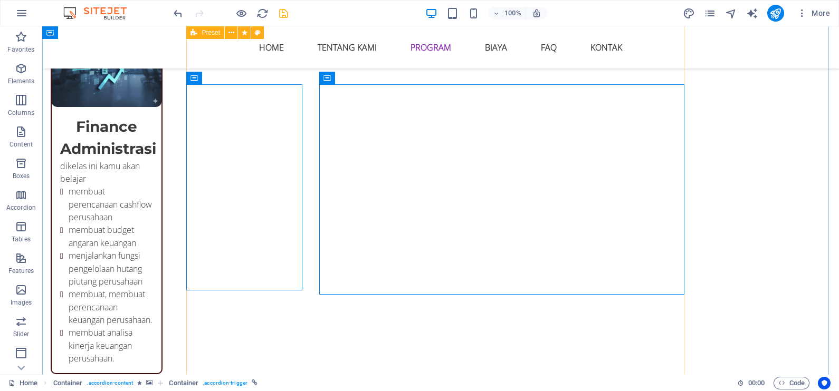
scroll to position [2239, 0]
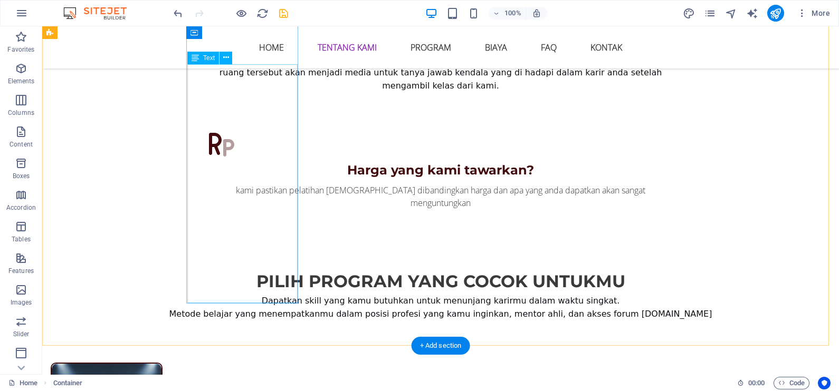
scroll to position [1184, 0]
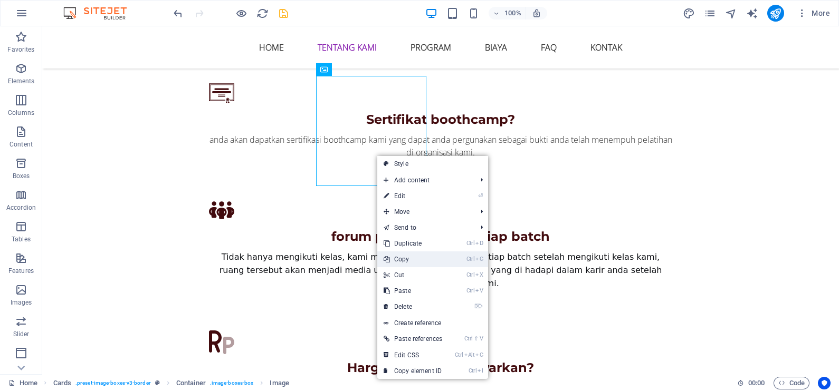
click at [415, 258] on link "Ctrl C Copy" at bounding box center [412, 260] width 71 height 16
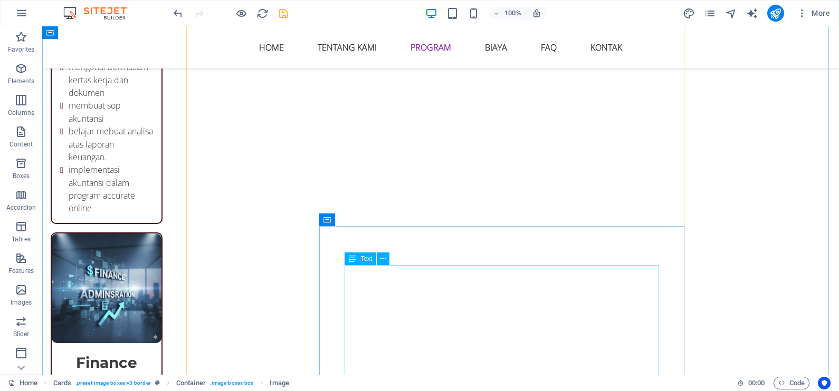
scroll to position [1975, 0]
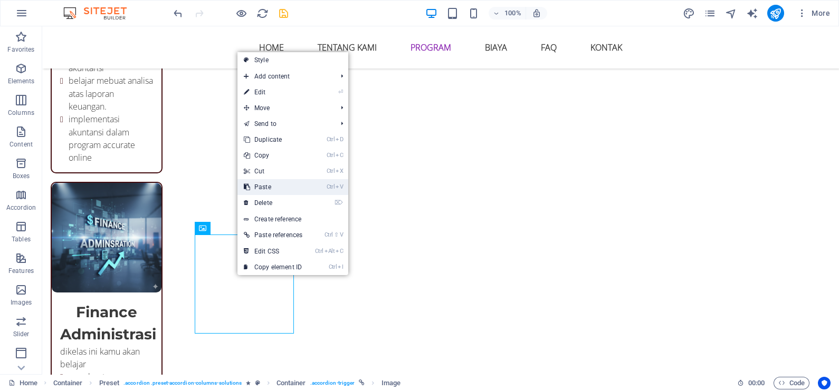
click at [267, 189] on link "Ctrl V Paste" at bounding box center [272, 187] width 71 height 16
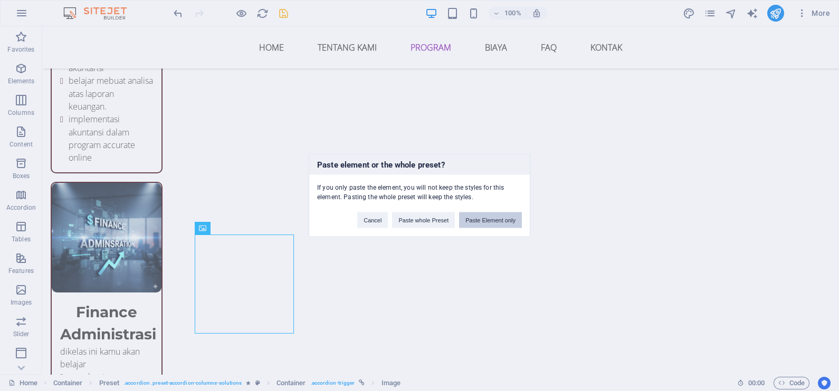
click at [493, 222] on button "Paste Element only" at bounding box center [490, 221] width 63 height 16
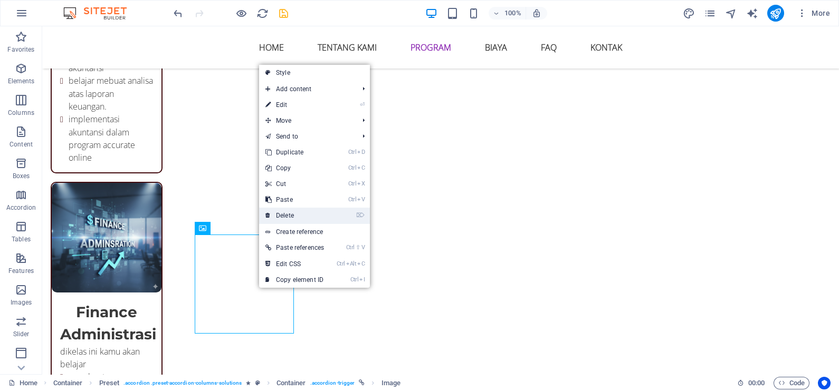
click at [299, 218] on link "⌦ Delete" at bounding box center [294, 216] width 71 height 16
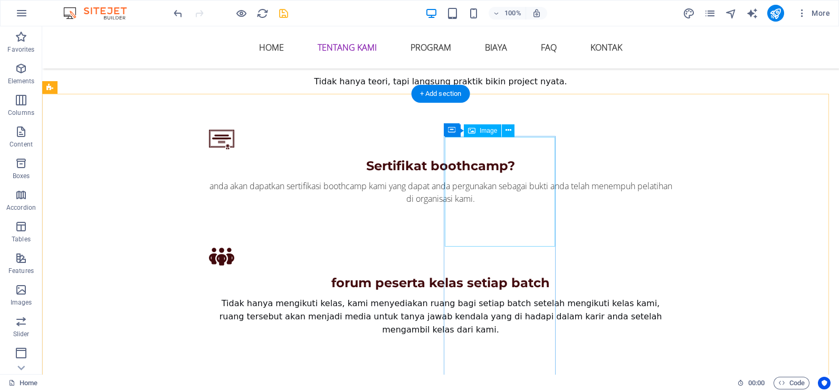
scroll to position [1118, 0]
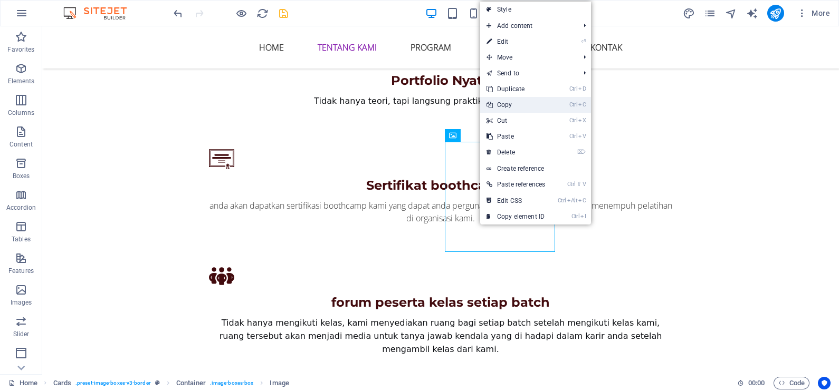
click at [526, 103] on link "Ctrl C Copy" at bounding box center [515, 105] width 71 height 16
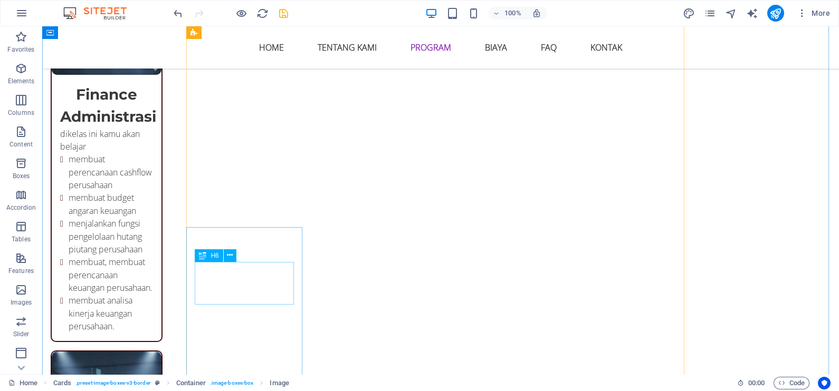
scroll to position [2239, 0]
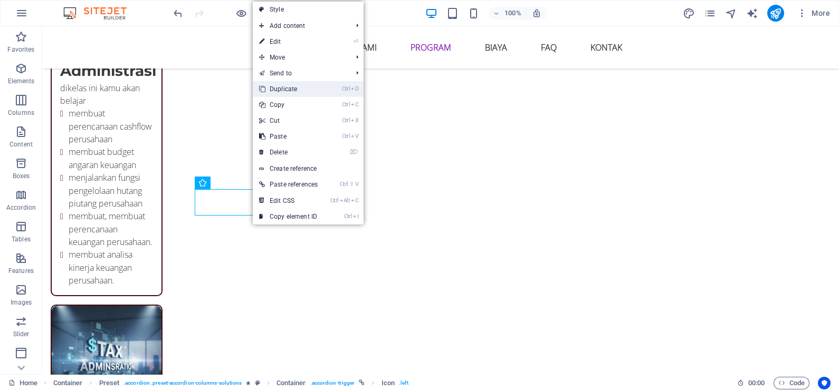
click at [312, 90] on link "Ctrl D Duplicate" at bounding box center [288, 89] width 71 height 16
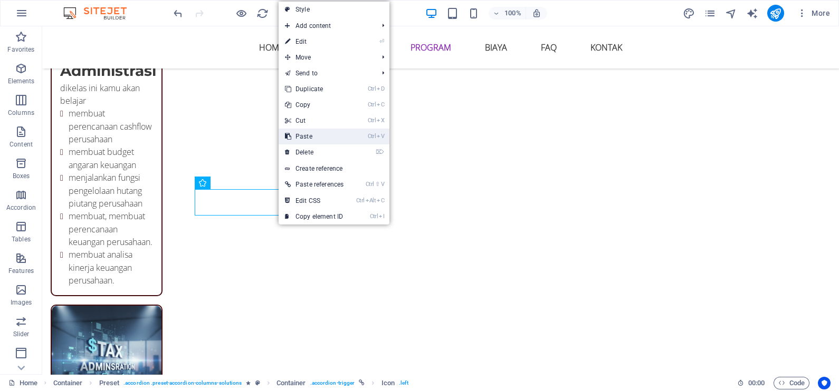
click at [319, 139] on link "Ctrl V Paste" at bounding box center [313, 137] width 71 height 16
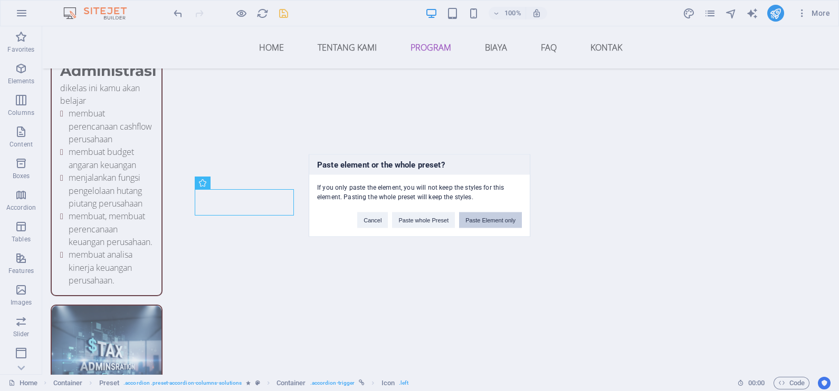
click at [494, 216] on button "Paste Element only" at bounding box center [490, 221] width 63 height 16
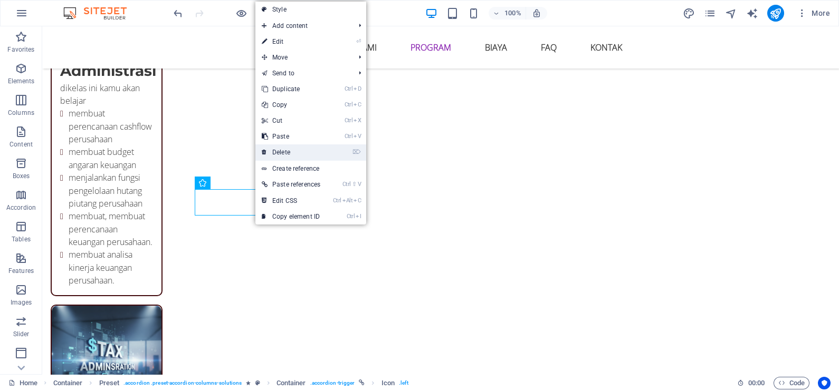
click at [304, 150] on link "⌦ Delete" at bounding box center [290, 153] width 71 height 16
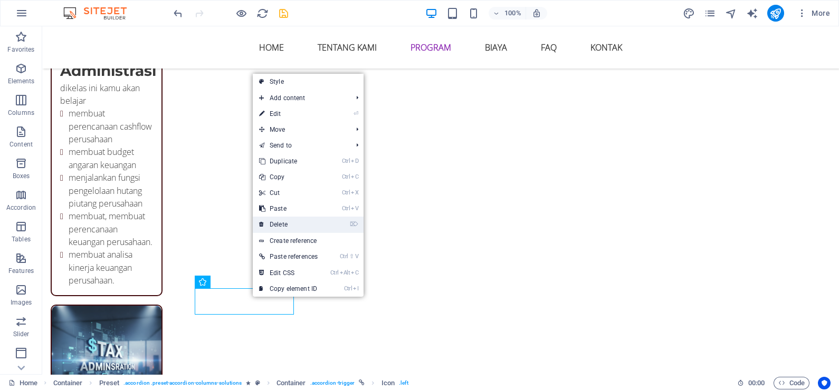
click at [292, 226] on link "⌦ Delete" at bounding box center [288, 225] width 71 height 16
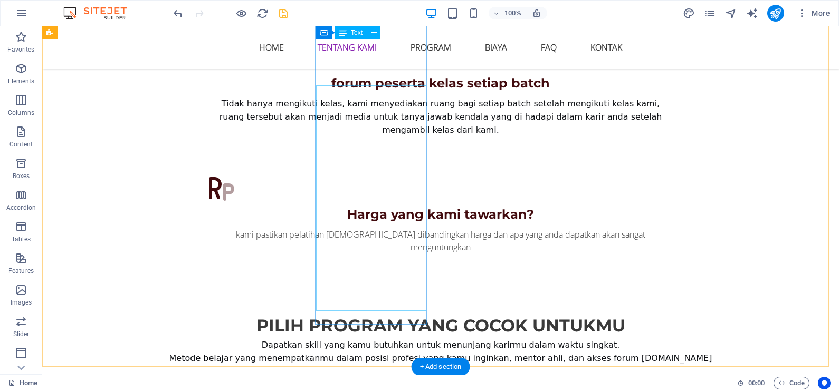
scroll to position [1184, 0]
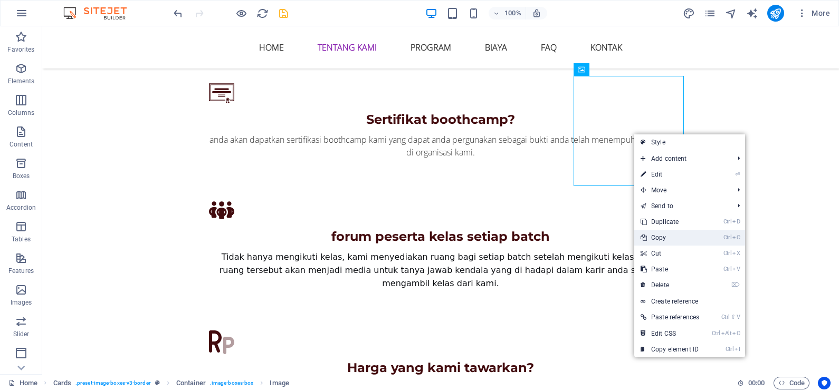
click at [674, 241] on link "Ctrl C Copy" at bounding box center [669, 238] width 71 height 16
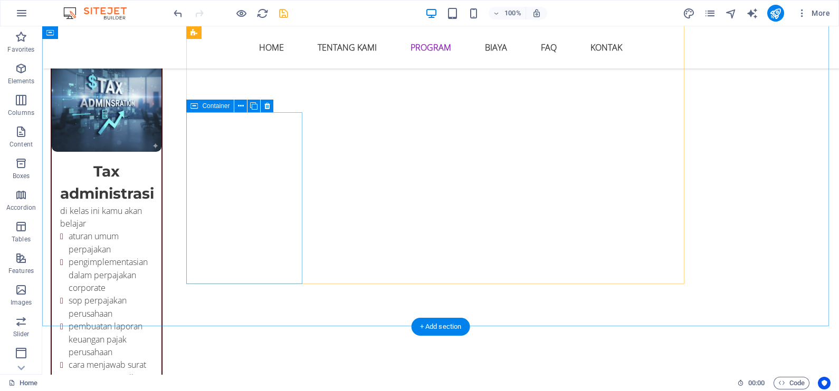
scroll to position [2437, 0]
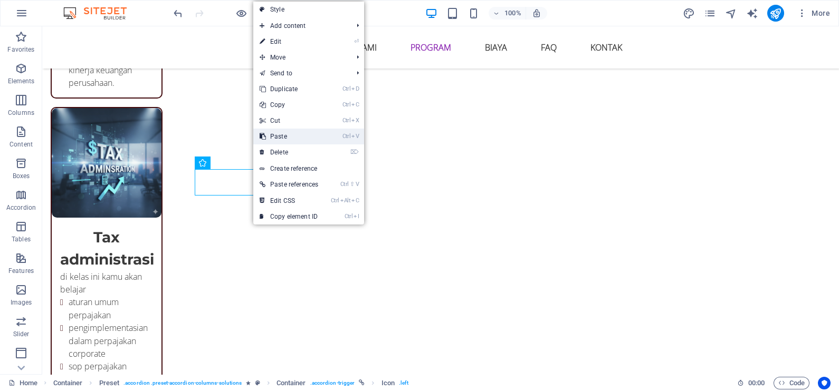
click at [295, 135] on link "Ctrl V Paste" at bounding box center [288, 137] width 71 height 16
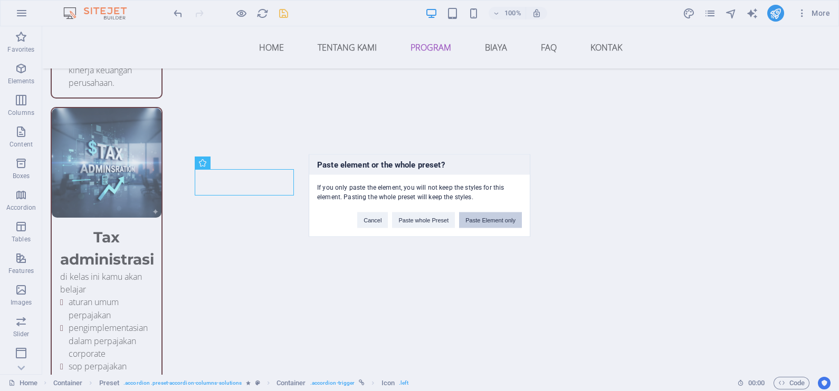
click at [489, 221] on button "Paste Element only" at bounding box center [490, 221] width 63 height 16
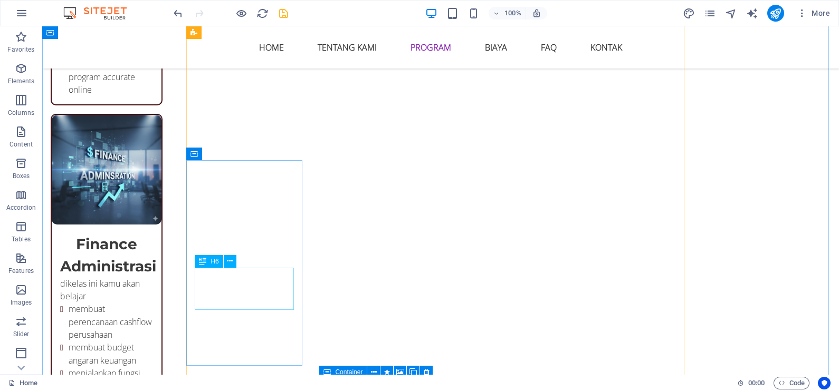
scroll to position [2041, 0]
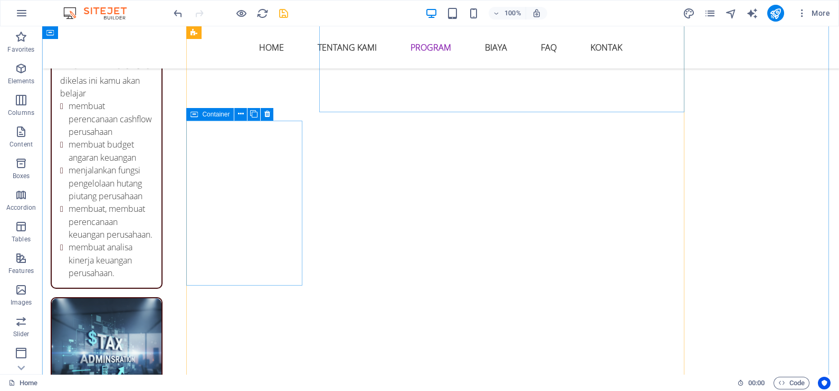
scroll to position [2305, 0]
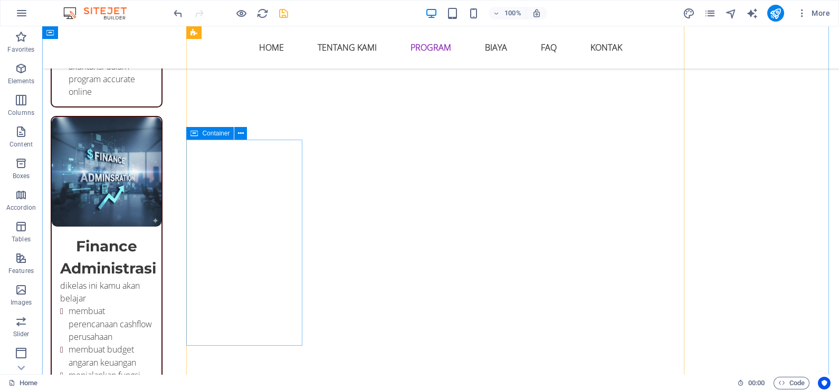
scroll to position [2239, 0]
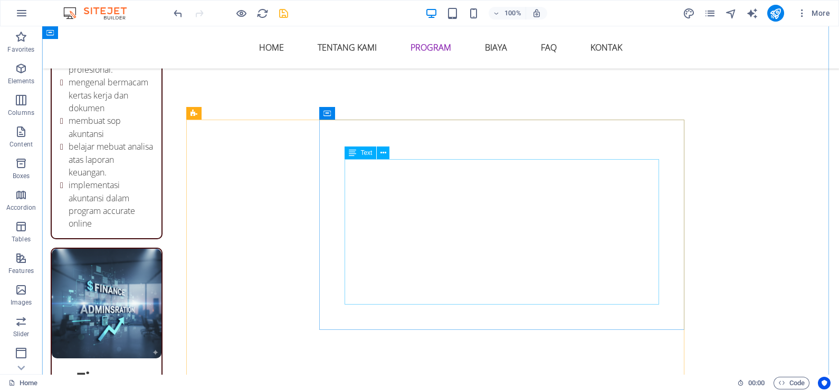
scroll to position [1843, 0]
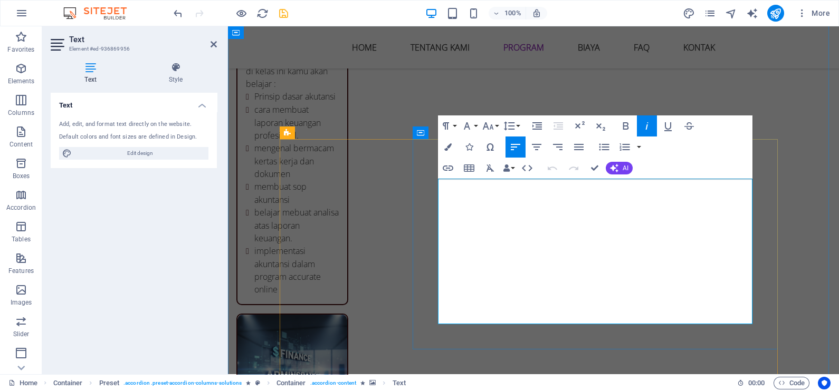
drag, startPoint x: 709, startPoint y: 198, endPoint x: 570, endPoint y: 200, distance: 139.3
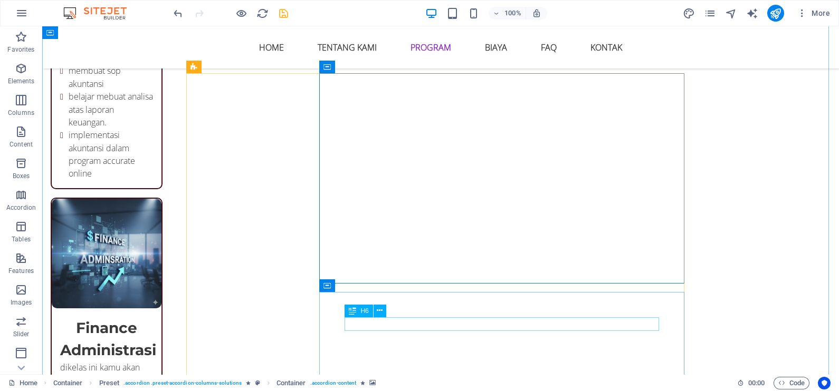
scroll to position [1975, 0]
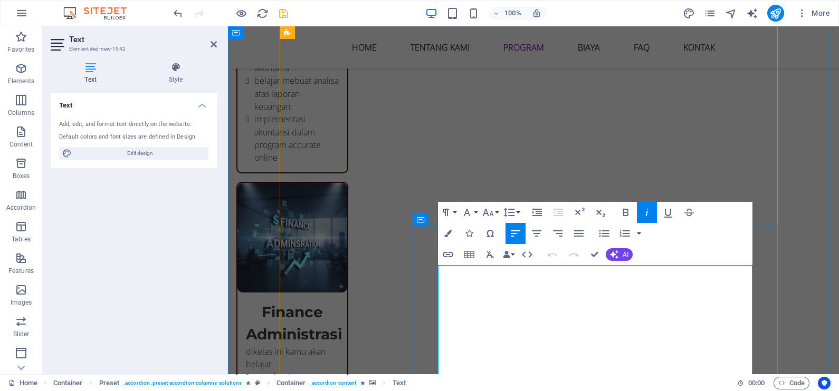
drag, startPoint x: 715, startPoint y: 287, endPoint x: 506, endPoint y: 287, distance: 208.3
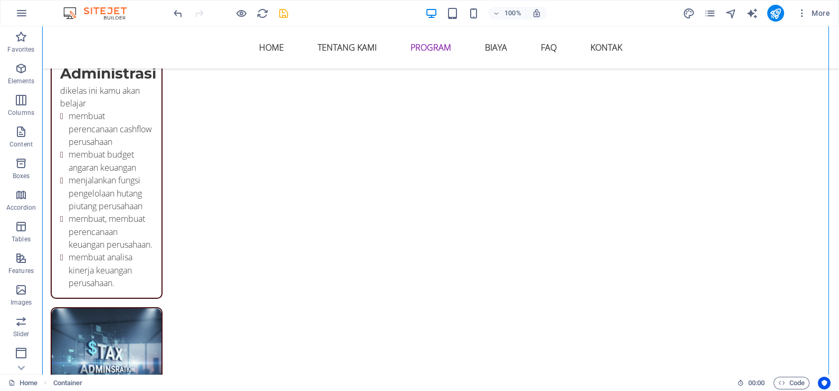
scroll to position [2239, 0]
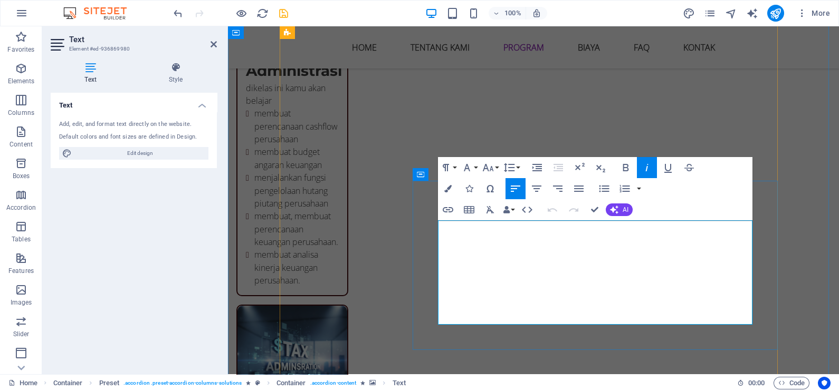
drag, startPoint x: 448, startPoint y: 228, endPoint x: 438, endPoint y: 228, distance: 10.0
drag, startPoint x: 666, startPoint y: 243, endPoint x: 441, endPoint y: 241, distance: 224.7
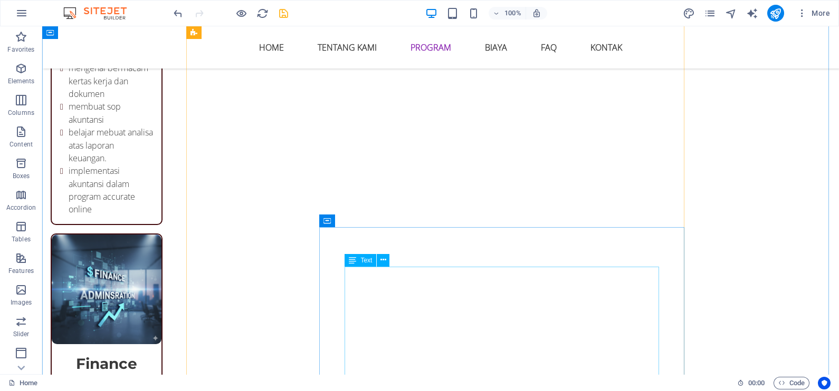
scroll to position [1909, 0]
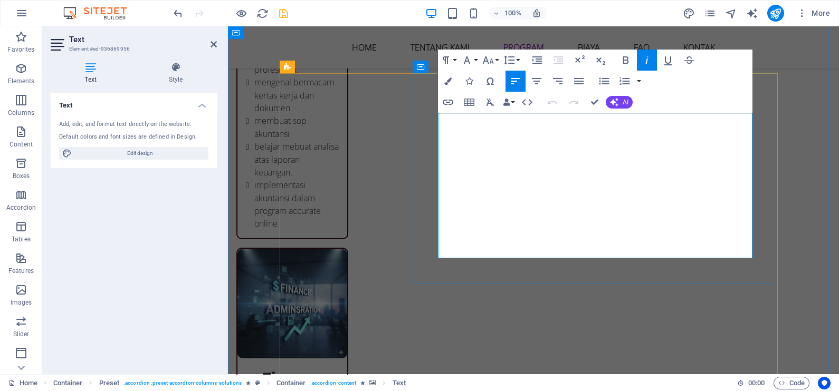
drag, startPoint x: 466, startPoint y: 190, endPoint x: 448, endPoint y: 190, distance: 17.9
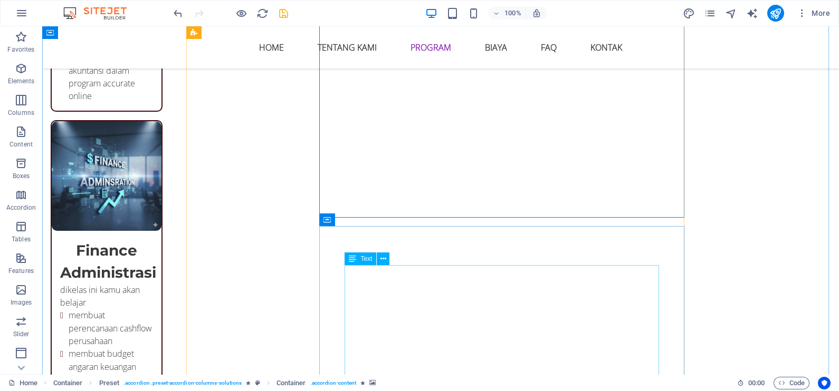
scroll to position [2107, 0]
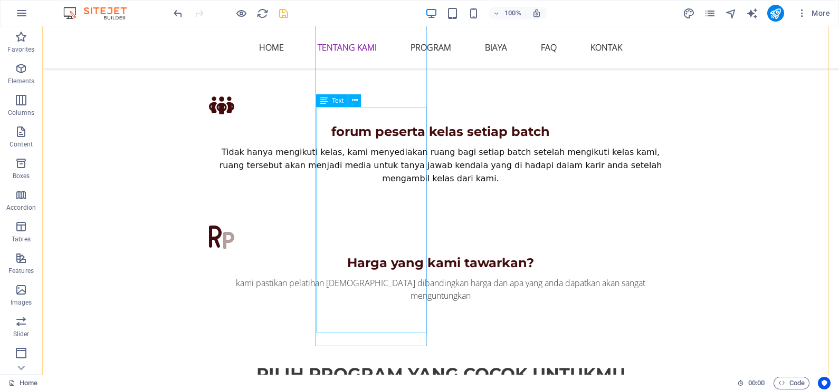
scroll to position [1316, 0]
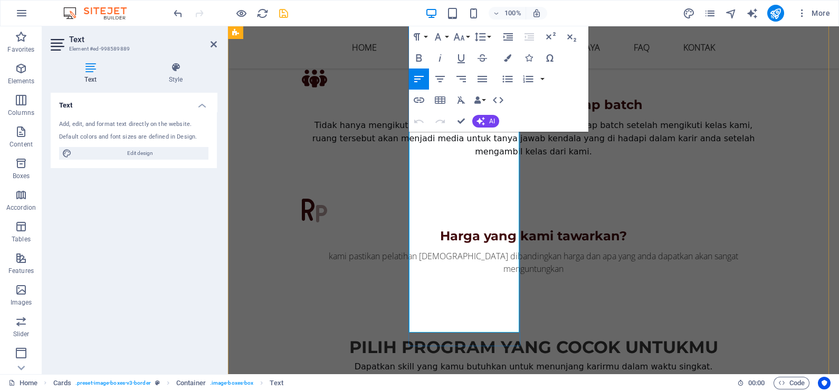
drag, startPoint x: 427, startPoint y: 140, endPoint x: 494, endPoint y: 315, distance: 187.7
copy ul "membuat perencanaan cashflow perusahaan membuat budget angaran keuangan menjala…"
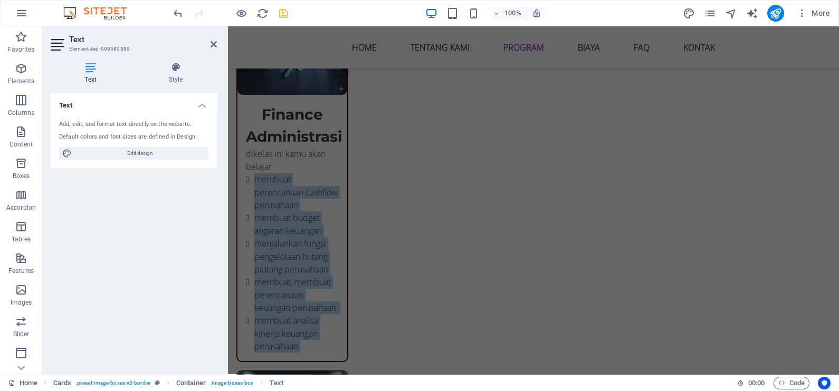
scroll to position [2107, 0]
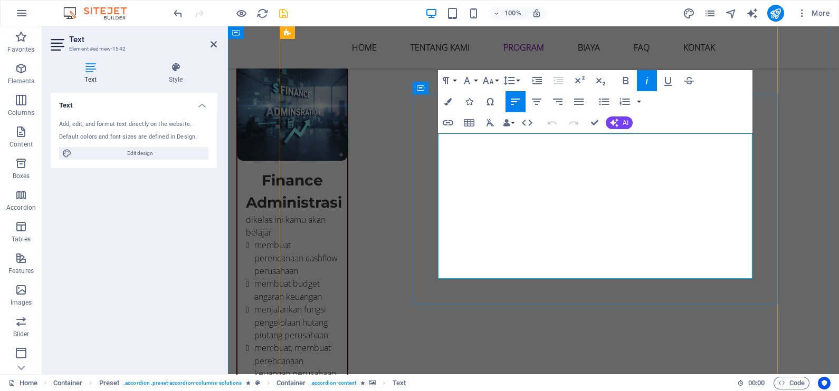
drag, startPoint x: 658, startPoint y: 264, endPoint x: 443, endPoint y: 193, distance: 226.5
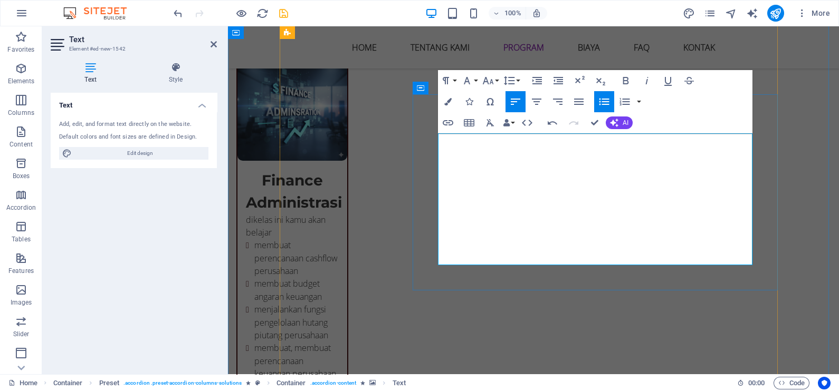
drag, startPoint x: 450, startPoint y: 208, endPoint x: 467, endPoint y: 269, distance: 62.8
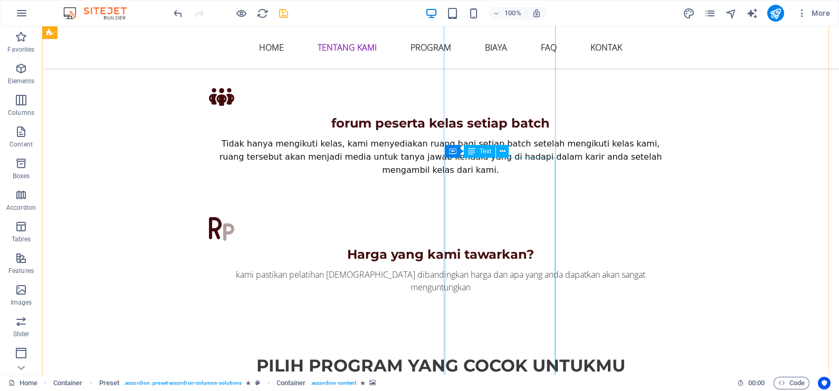
scroll to position [1250, 0]
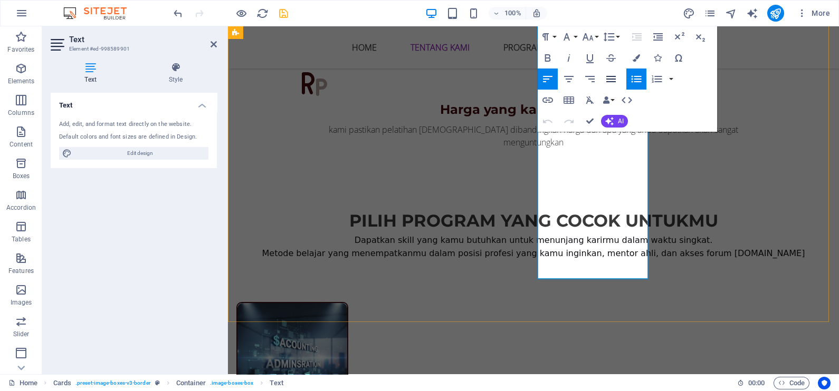
scroll to position [1448, 0]
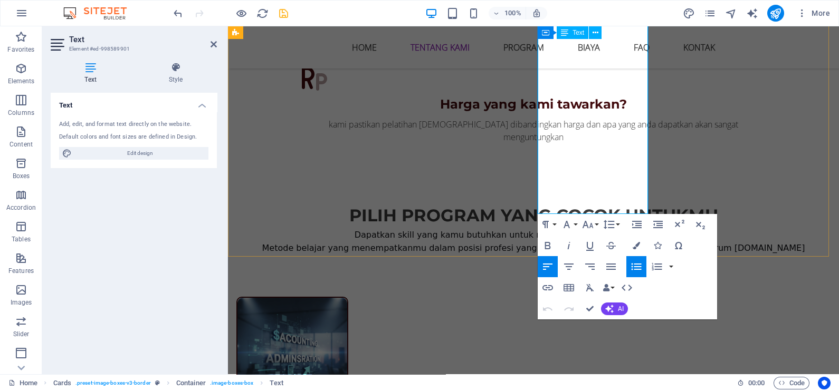
copy ul "aturan umum perpajakan pengimplementasian dalam perpajakan corporate sop perpaj…"
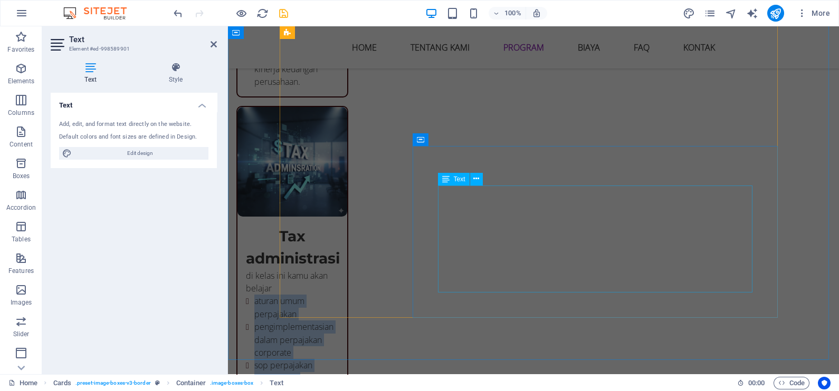
scroll to position [2503, 0]
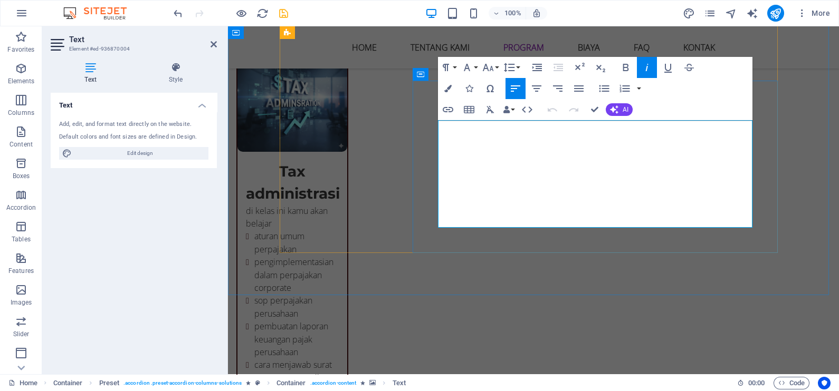
drag, startPoint x: 548, startPoint y: 223, endPoint x: 440, endPoint y: 185, distance: 114.3
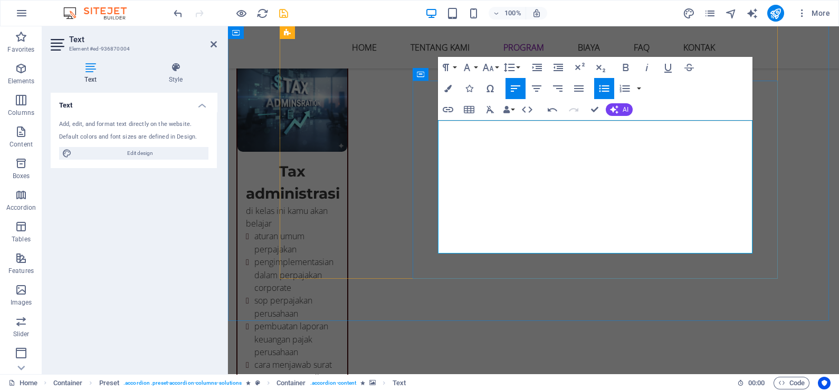
drag, startPoint x: 523, startPoint y: 135, endPoint x: 438, endPoint y: 126, distance: 84.8
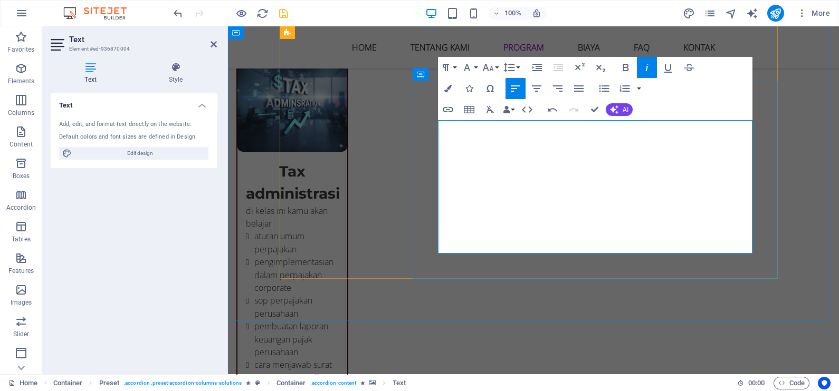
drag, startPoint x: 667, startPoint y: 152, endPoint x: 438, endPoint y: 151, distance: 229.4
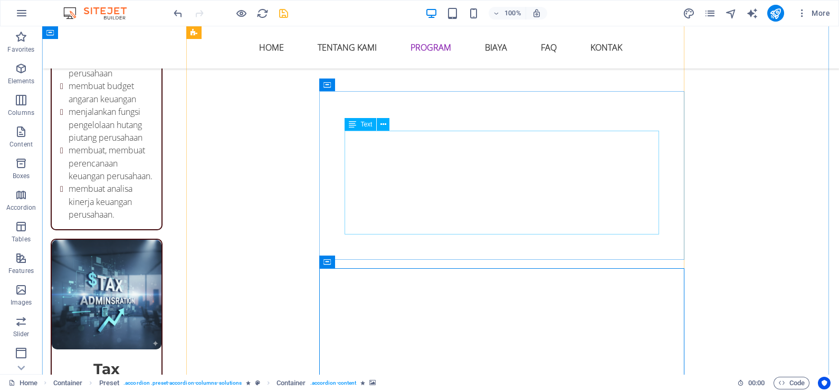
scroll to position [2371, 0]
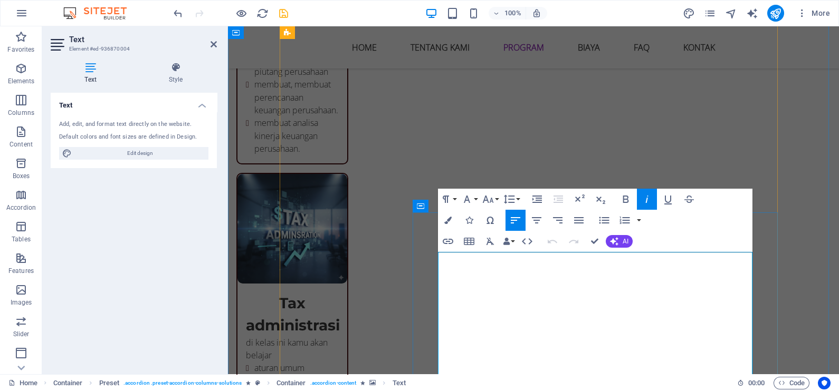
drag, startPoint x: 729, startPoint y: 282, endPoint x: 440, endPoint y: 277, distance: 289.6
copy p "Kuasi aturan umum perpajakan dan penerapan dalam perpajakan perusahaan"
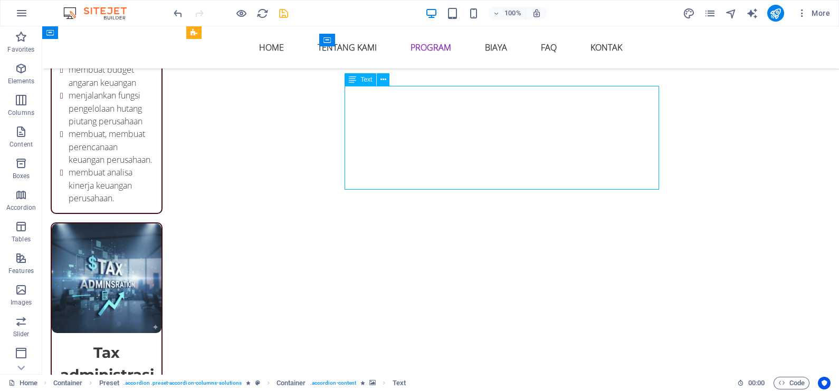
scroll to position [2239, 0]
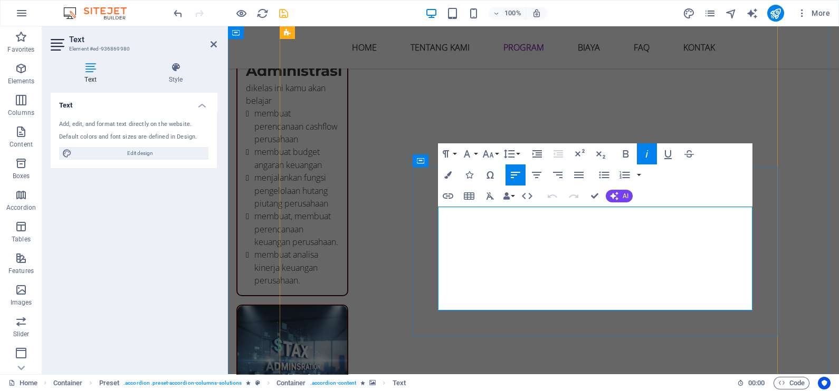
drag, startPoint x: 691, startPoint y: 225, endPoint x: 437, endPoint y: 222, distance: 253.7
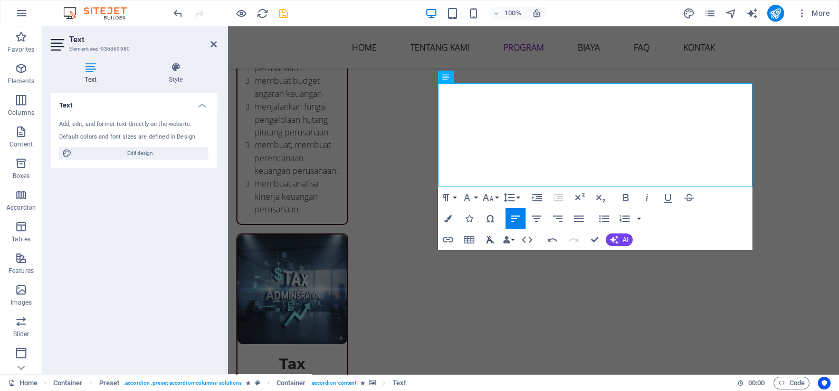
scroll to position [2371, 0]
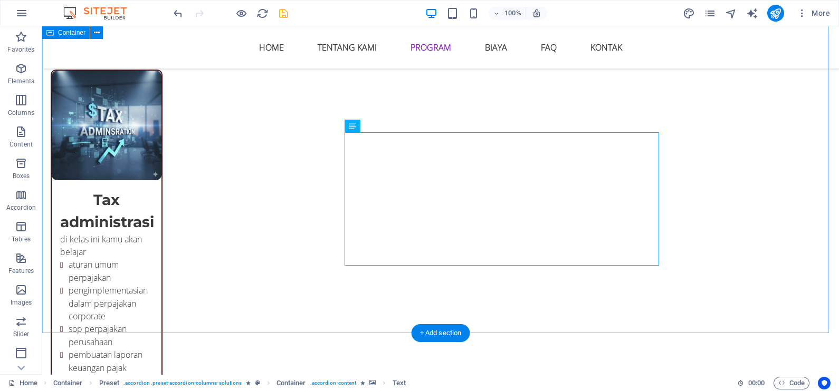
scroll to position [2503, 0]
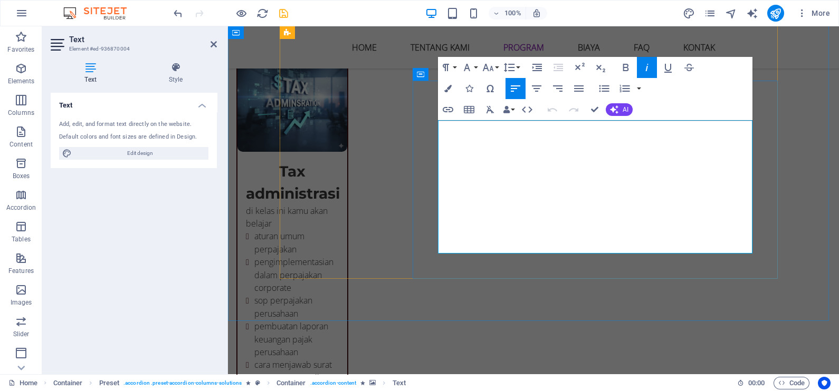
drag, startPoint x: 601, startPoint y: 248, endPoint x: 440, endPoint y: 183, distance: 173.2
copy ul "mengenal aturan umum perpajakan pengimplementasian dalam perpajakan corporate s…"
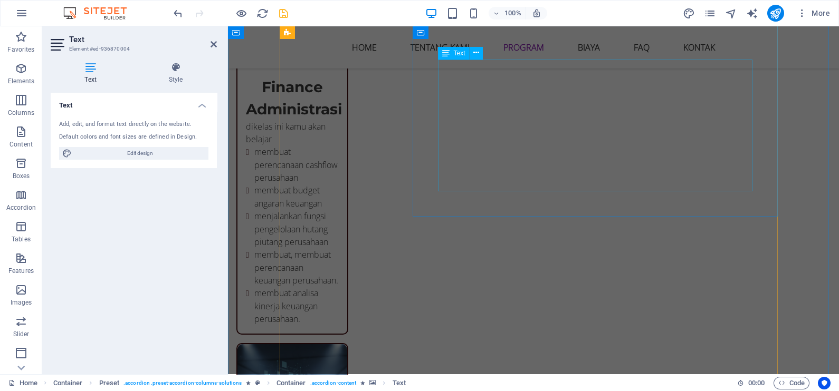
scroll to position [2173, 0]
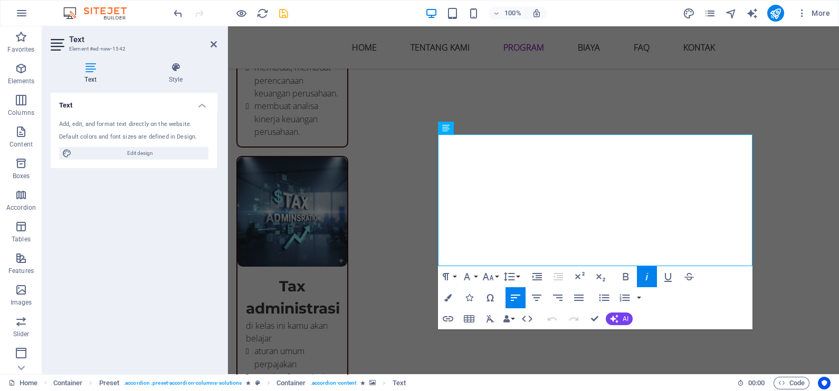
scroll to position [2107, 0]
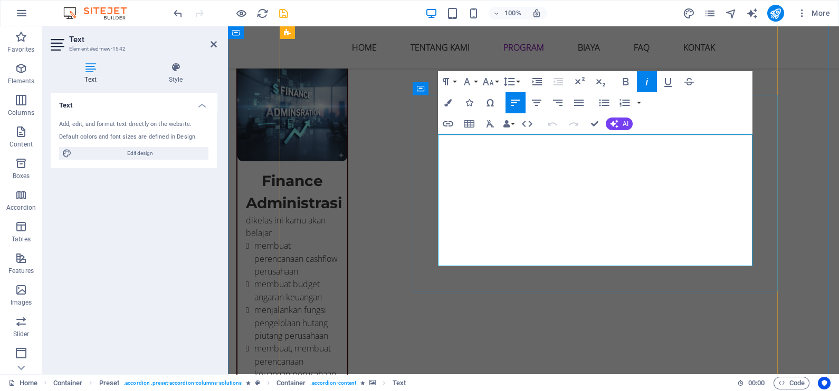
drag, startPoint x: 629, startPoint y: 248, endPoint x: 446, endPoint y: 194, distance: 190.9
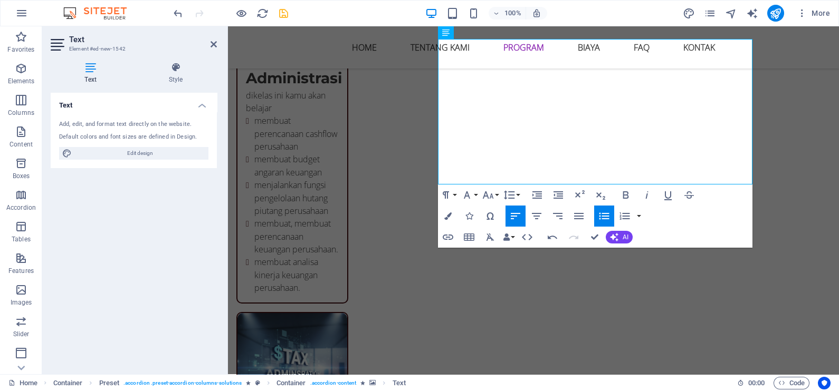
scroll to position [2239, 0]
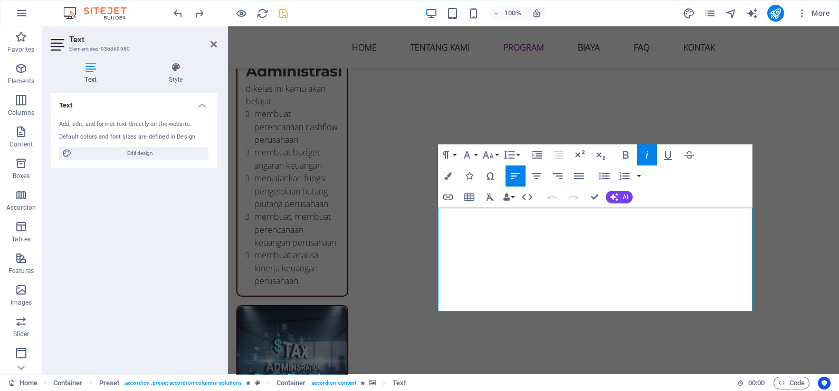
drag, startPoint x: 564, startPoint y: 295, endPoint x: 435, endPoint y: 252, distance: 136.4
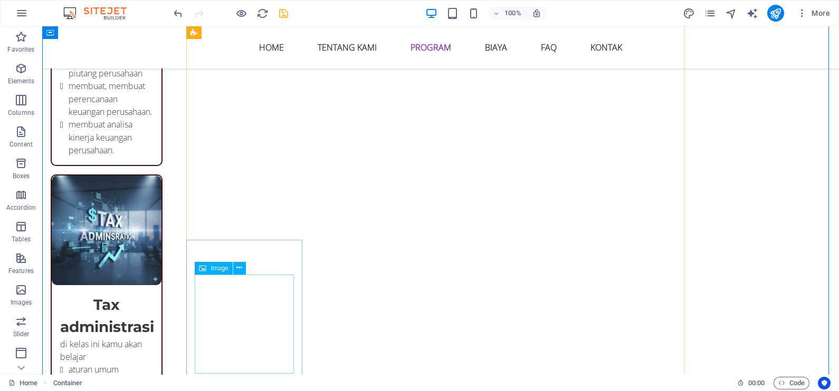
scroll to position [2370, 0]
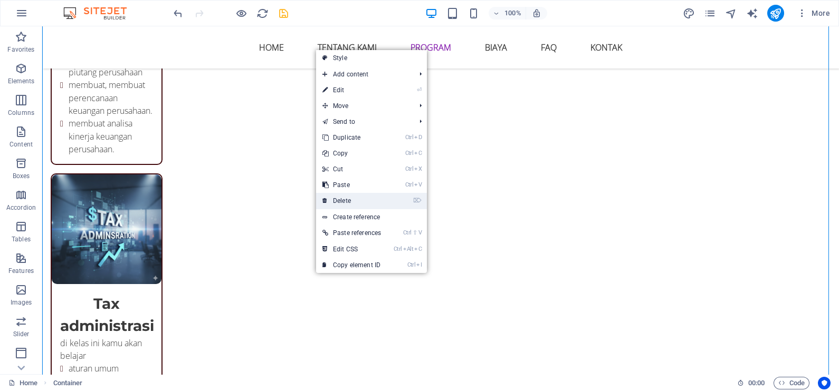
click at [361, 204] on link "⌦ Delete" at bounding box center [351, 201] width 71 height 16
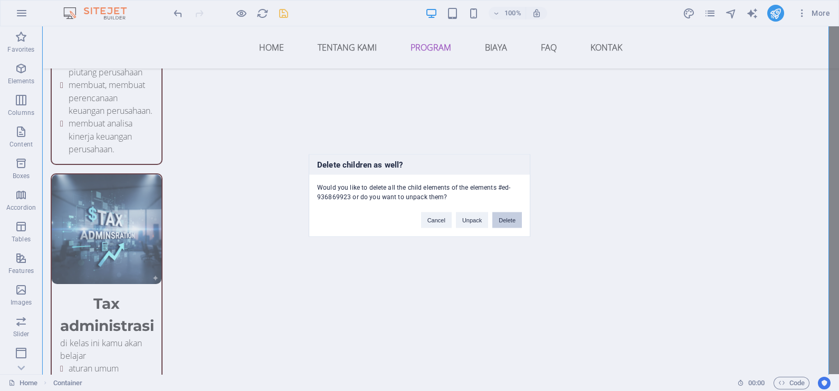
click at [501, 224] on button "Delete" at bounding box center [507, 221] width 30 height 16
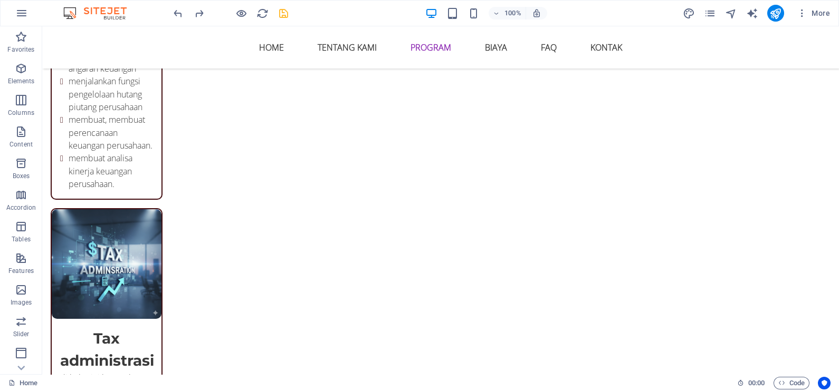
scroll to position [2416, 0]
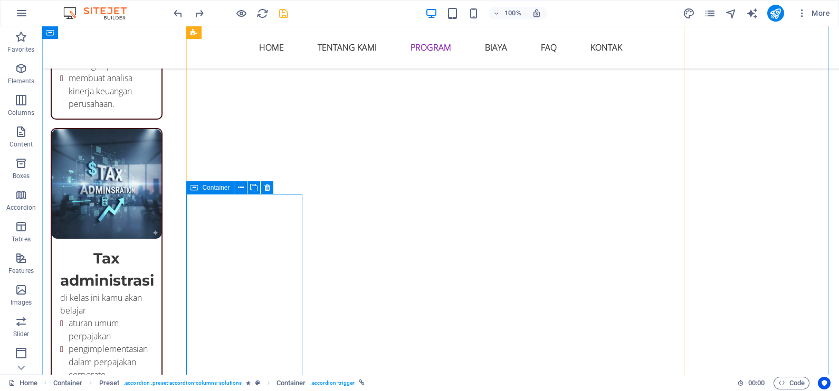
click at [209, 187] on span "Container" at bounding box center [215, 188] width 27 height 6
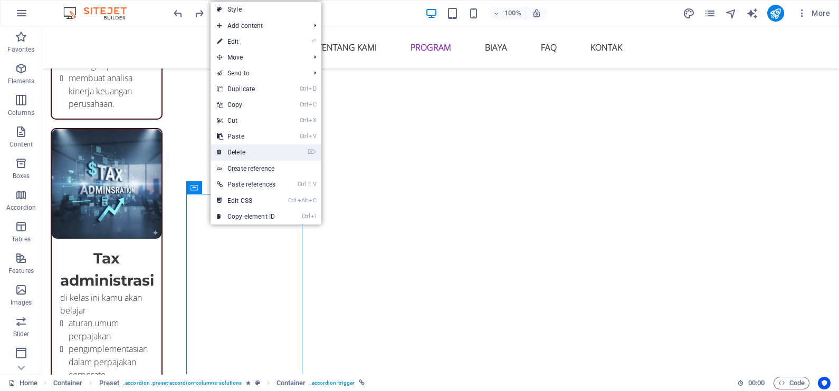
click at [255, 153] on link "⌦ Delete" at bounding box center [245, 153] width 71 height 16
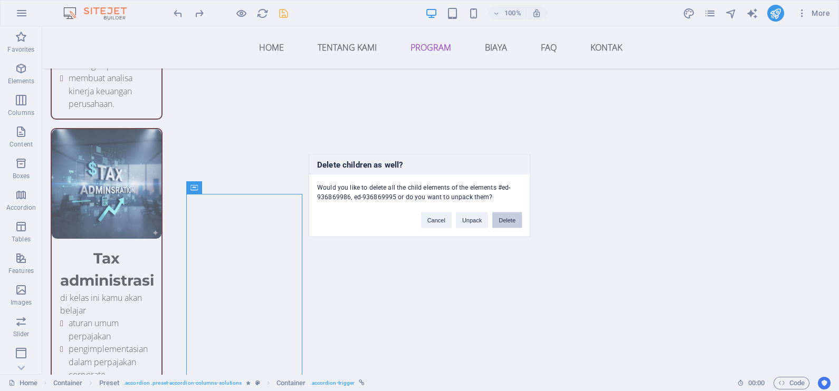
click at [514, 222] on button "Delete" at bounding box center [507, 221] width 30 height 16
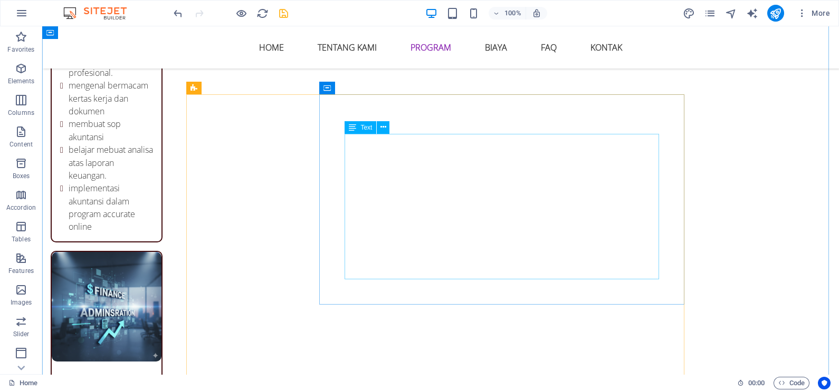
scroll to position [1888, 0]
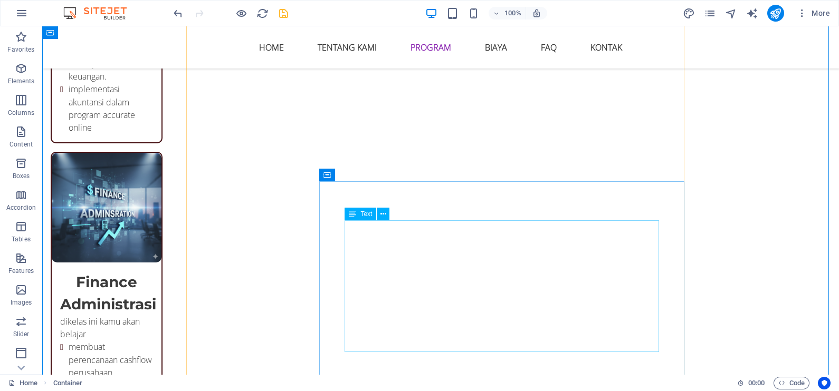
scroll to position [2020, 0]
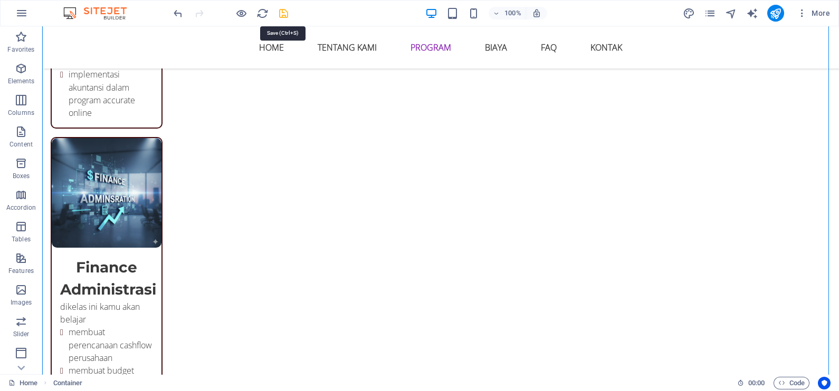
click at [285, 17] on icon "save" at bounding box center [283, 13] width 12 height 12
checkbox input "false"
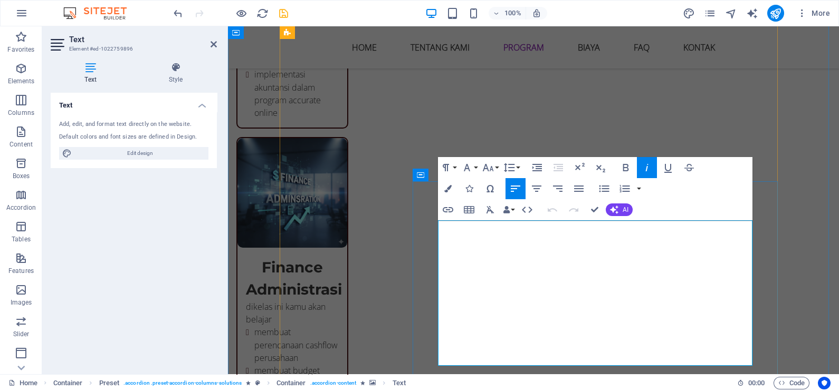
drag, startPoint x: 712, startPoint y: 351, endPoint x: 673, endPoint y: 351, distance: 39.6
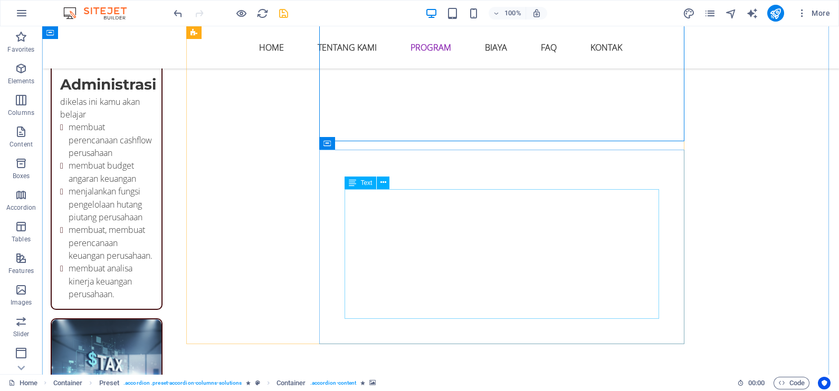
scroll to position [2284, 0]
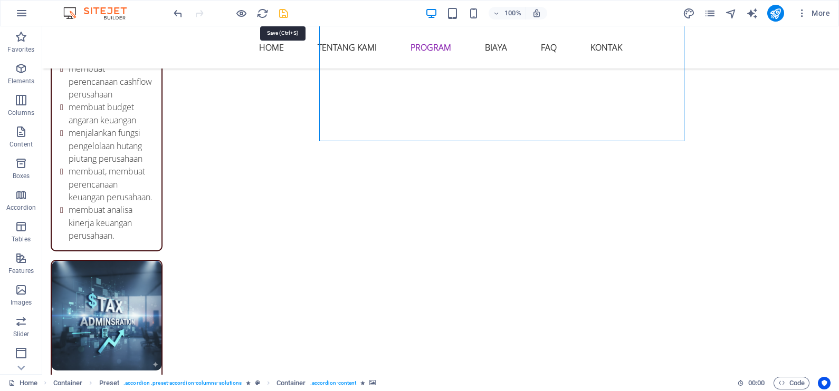
click at [282, 15] on icon "save" at bounding box center [283, 13] width 12 height 12
checkbox input "false"
